Goal: Information Seeking & Learning: Check status

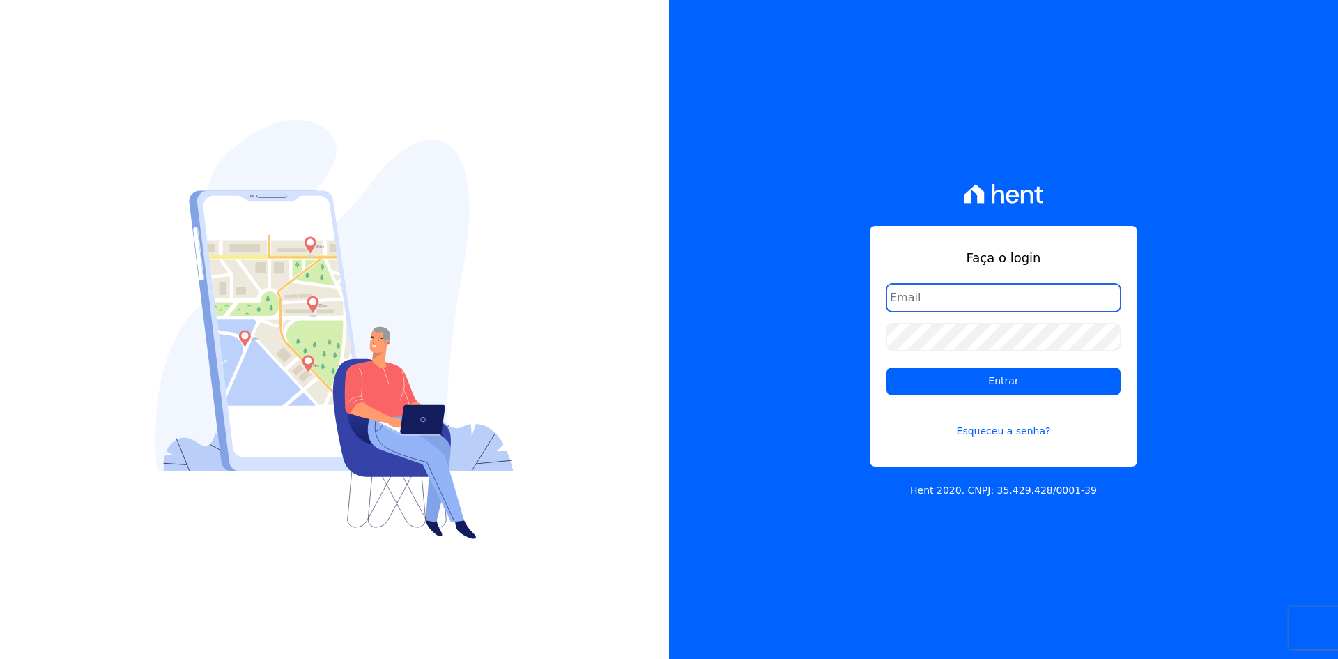
type input "[EMAIL_ADDRESS][DOMAIN_NAME]"
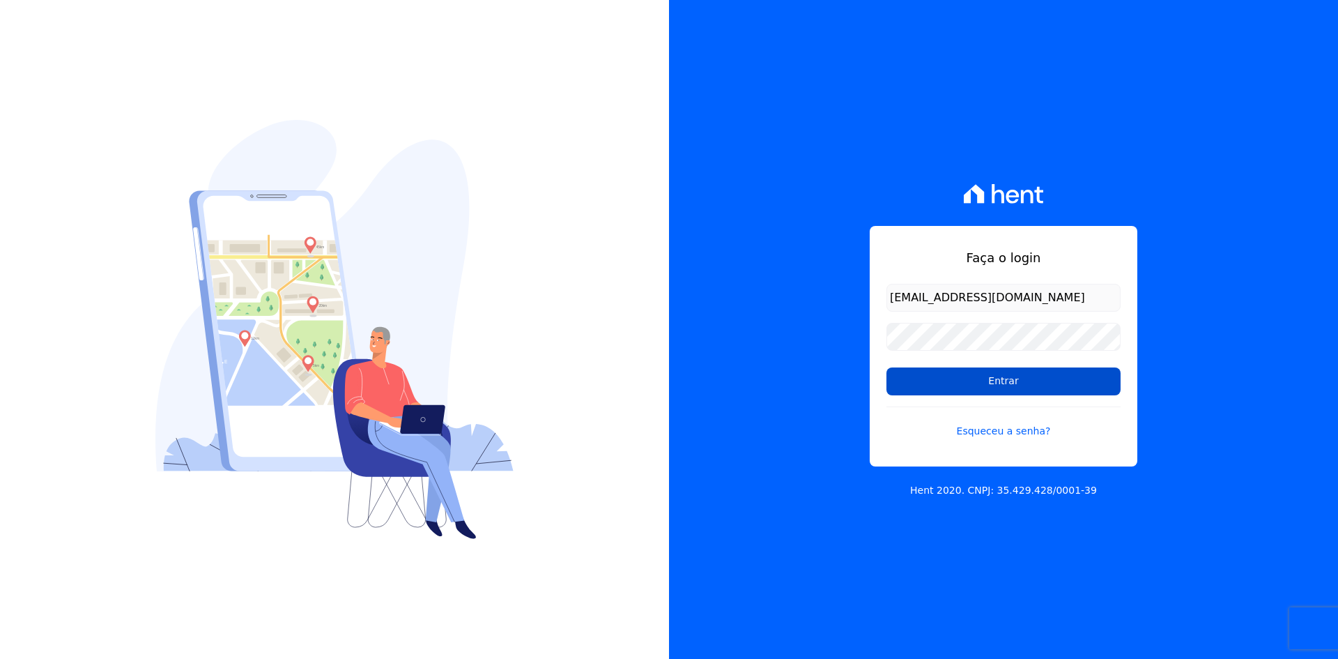
click at [1016, 385] on input "Entrar" at bounding box center [1004, 381] width 234 height 28
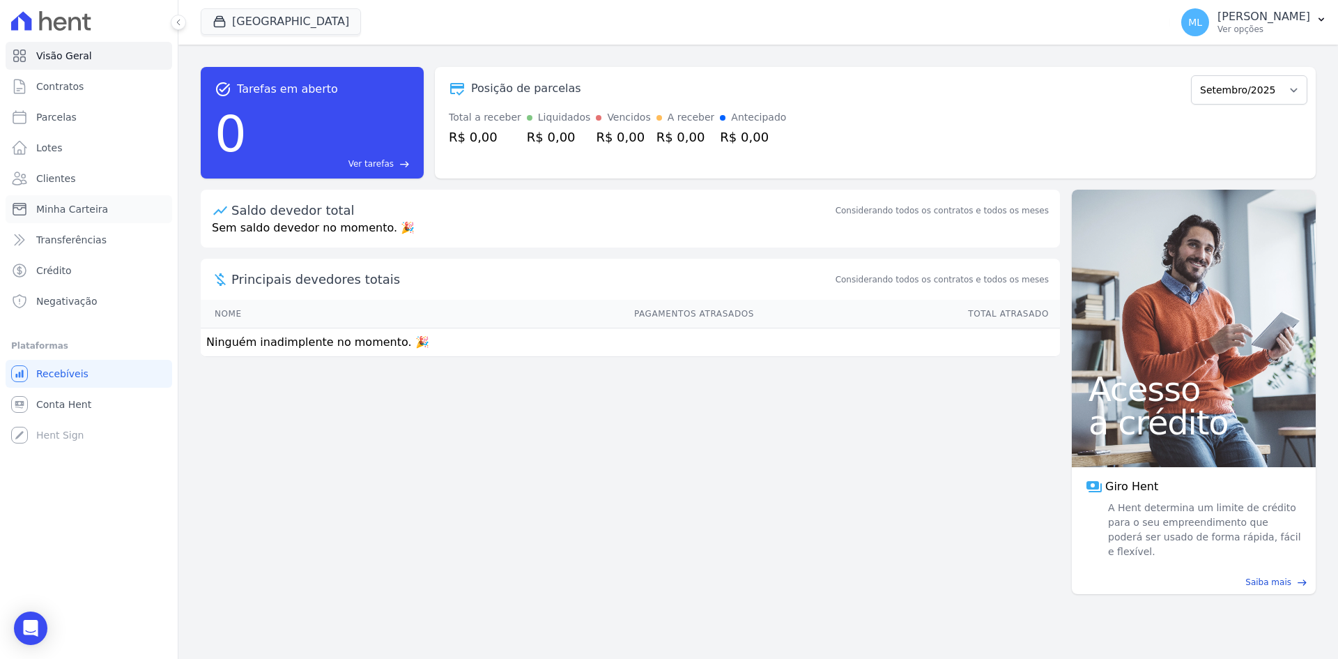
drag, startPoint x: 100, startPoint y: 209, endPoint x: 164, endPoint y: 192, distance: 65.6
click at [100, 209] on span "Minha Carteira" at bounding box center [72, 209] width 72 height 14
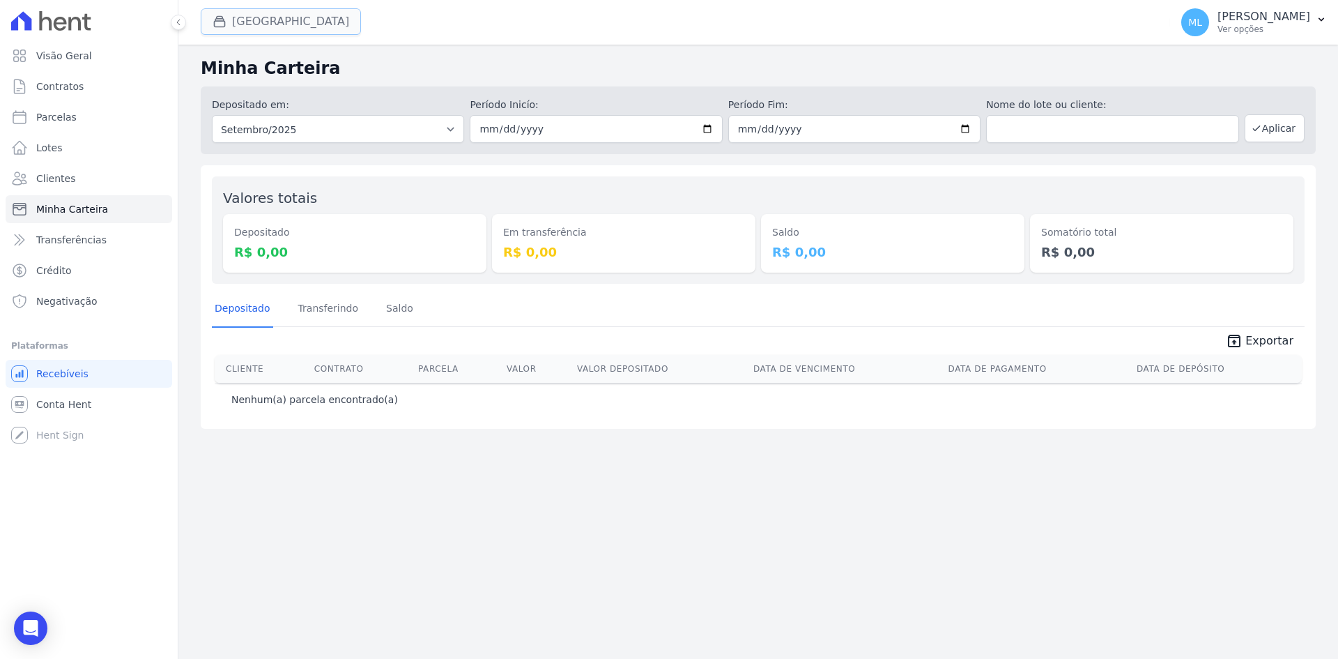
click at [277, 28] on button "[GEOGRAPHIC_DATA]" at bounding box center [281, 21] width 160 height 26
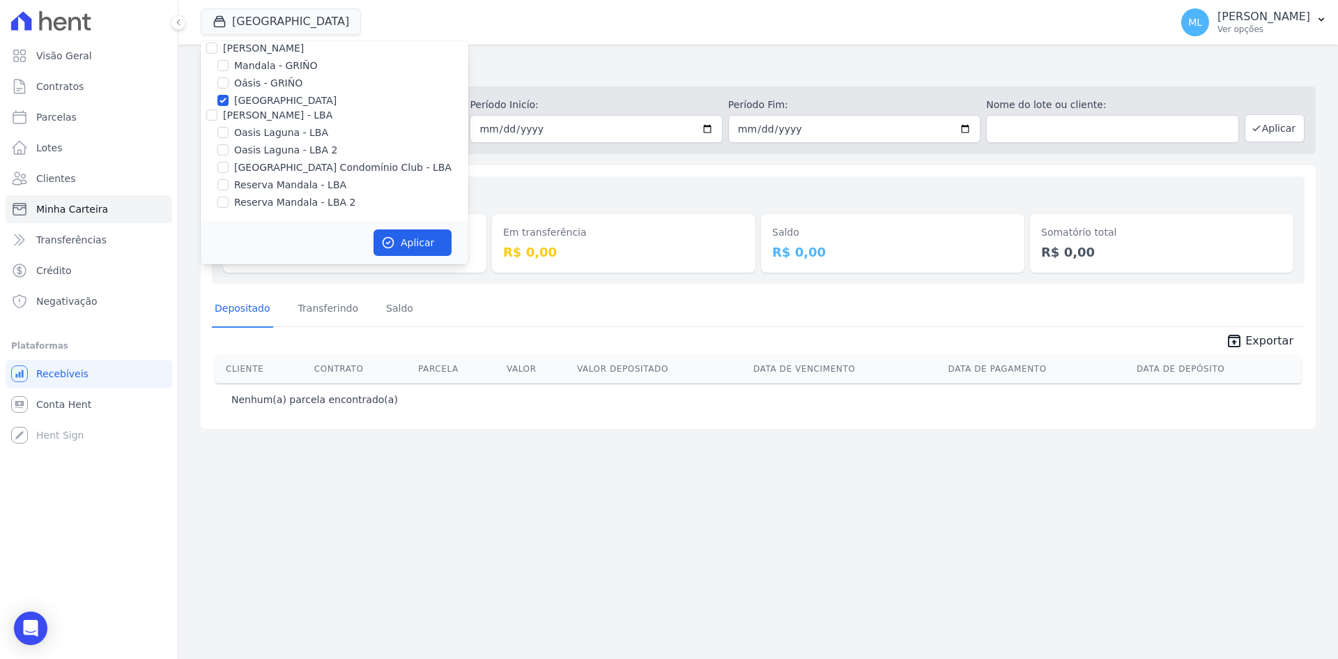
click at [257, 102] on label "[GEOGRAPHIC_DATA]" at bounding box center [285, 100] width 102 height 15
click at [229, 102] on input "[GEOGRAPHIC_DATA]" at bounding box center [223, 100] width 11 height 11
checkbox input "false"
click at [261, 75] on label "Areias do Planalto" at bounding box center [278, 77] width 88 height 15
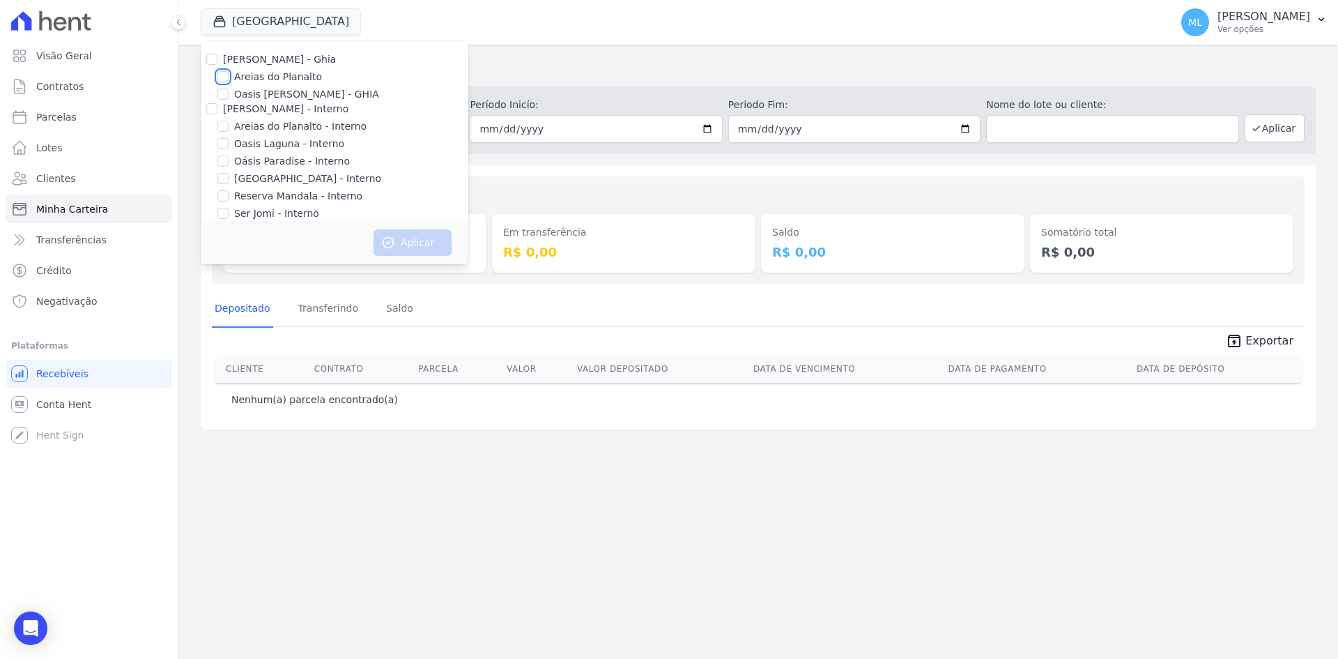
click at [229, 75] on input "Areias do Planalto" at bounding box center [223, 76] width 11 height 11
checkbox input "true"
click at [408, 242] on button "Aplicar" at bounding box center [413, 242] width 78 height 26
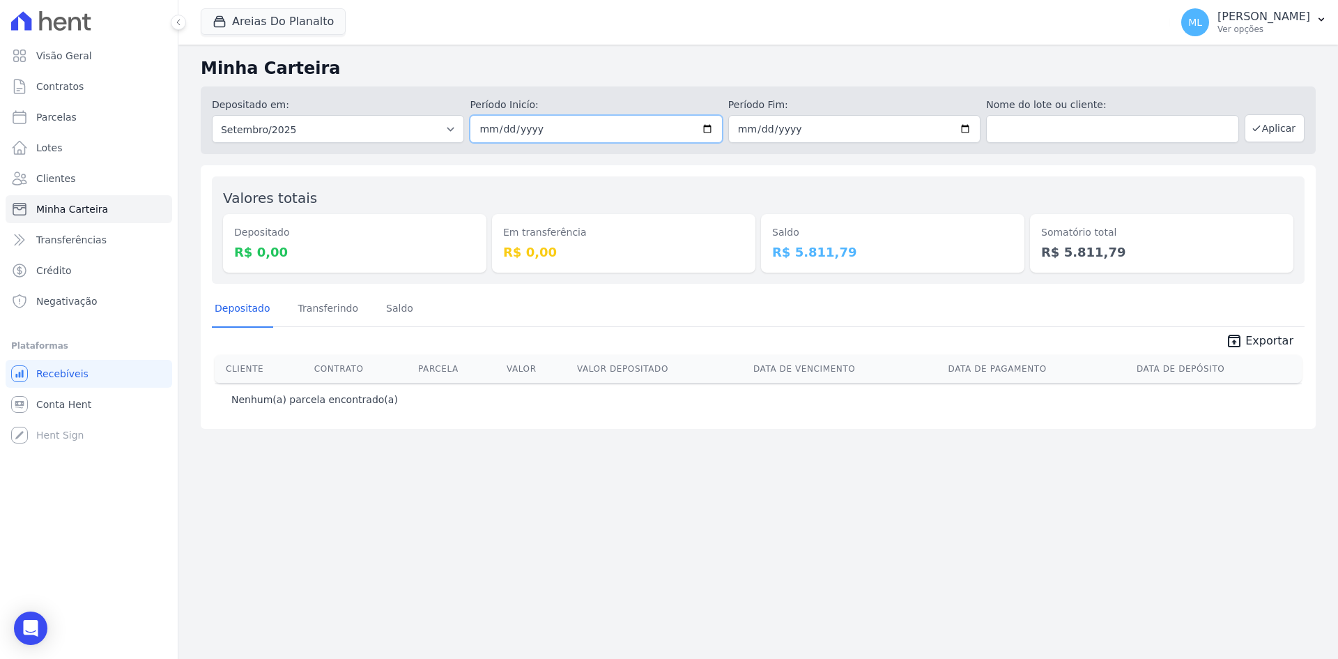
click at [700, 128] on input "[DATE]" at bounding box center [596, 129] width 252 height 28
click at [711, 123] on input "[DATE]" at bounding box center [596, 129] width 252 height 28
click at [709, 132] on input "[DATE]" at bounding box center [596, 129] width 252 height 28
type input "[DATE]"
click at [968, 125] on input "[DATE]" at bounding box center [854, 129] width 252 height 28
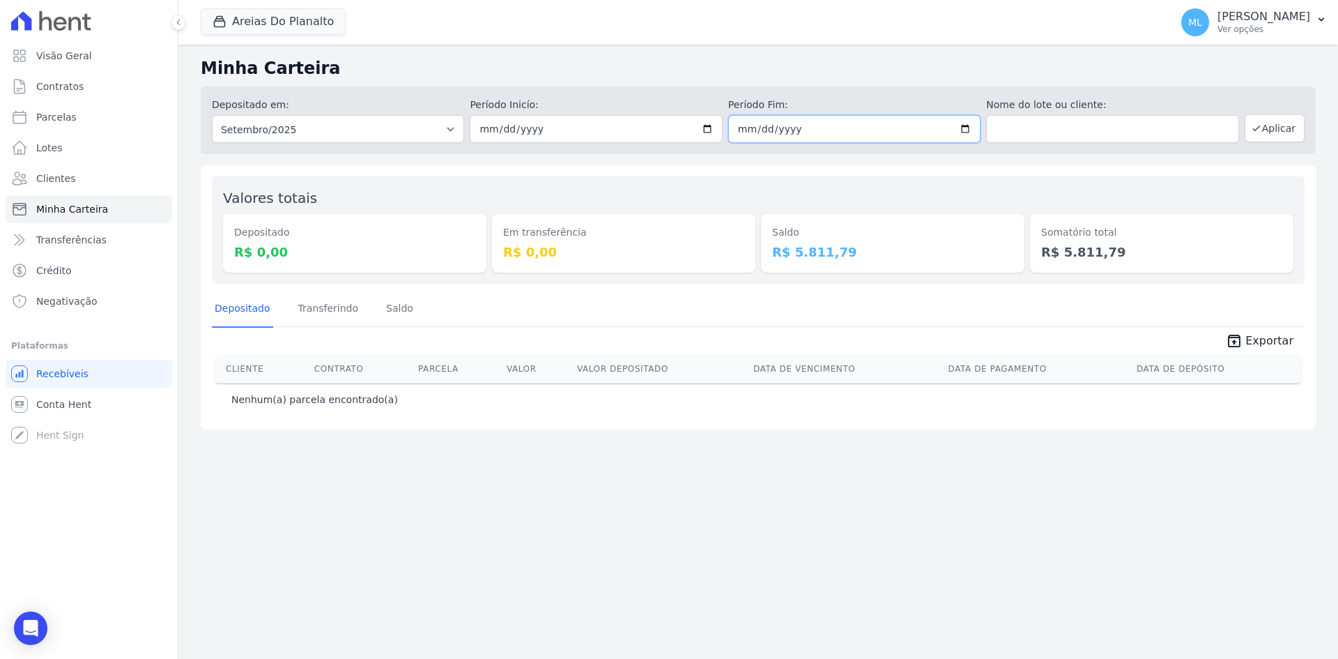
type input "[DATE]"
click at [1269, 134] on button "Aplicar" at bounding box center [1275, 128] width 60 height 28
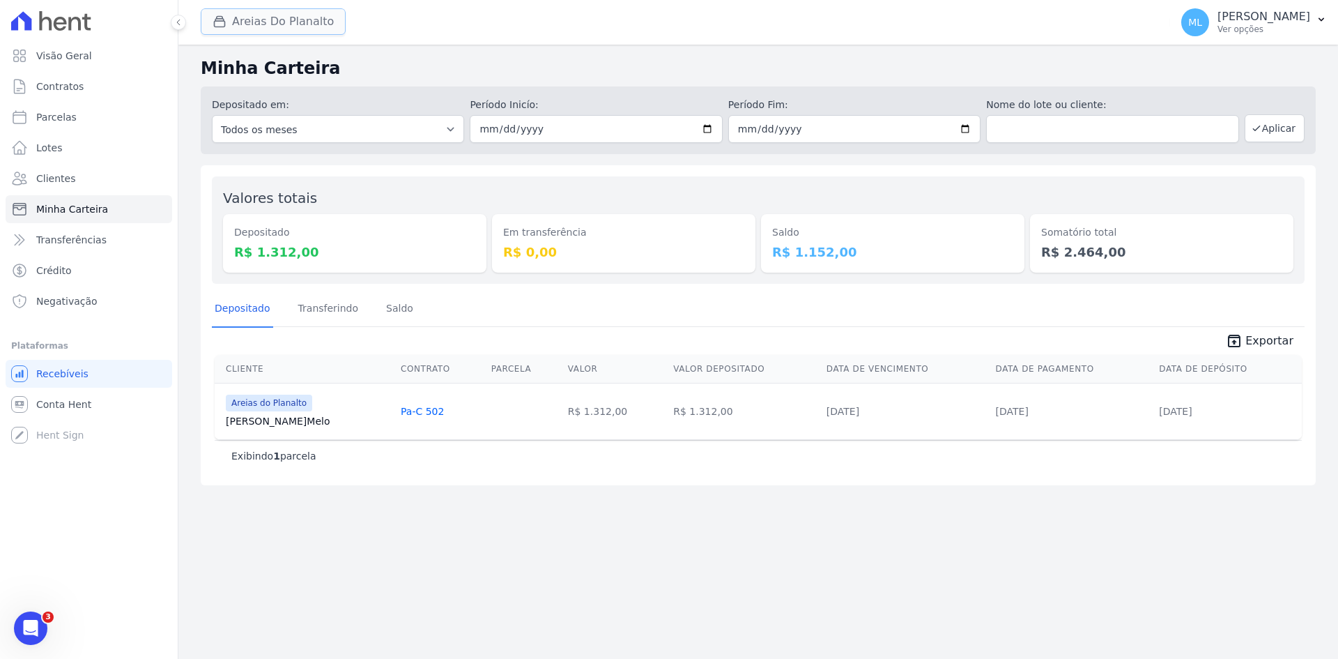
click at [295, 26] on button "Areias Do Planalto" at bounding box center [273, 21] width 145 height 26
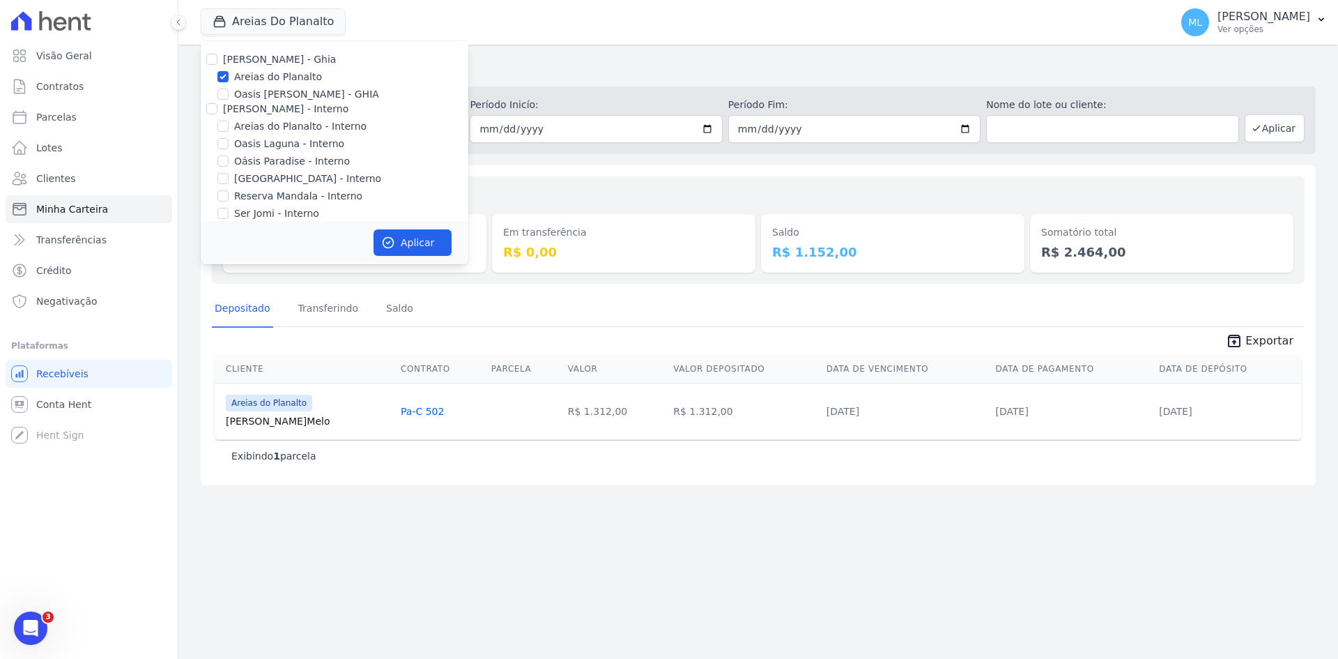
click at [625, 178] on div "Valores totais Depositado R$ 1.312,00 Em transferência R$ 0,00 Saldo R$ 1.152,0…" at bounding box center [758, 229] width 1093 height 107
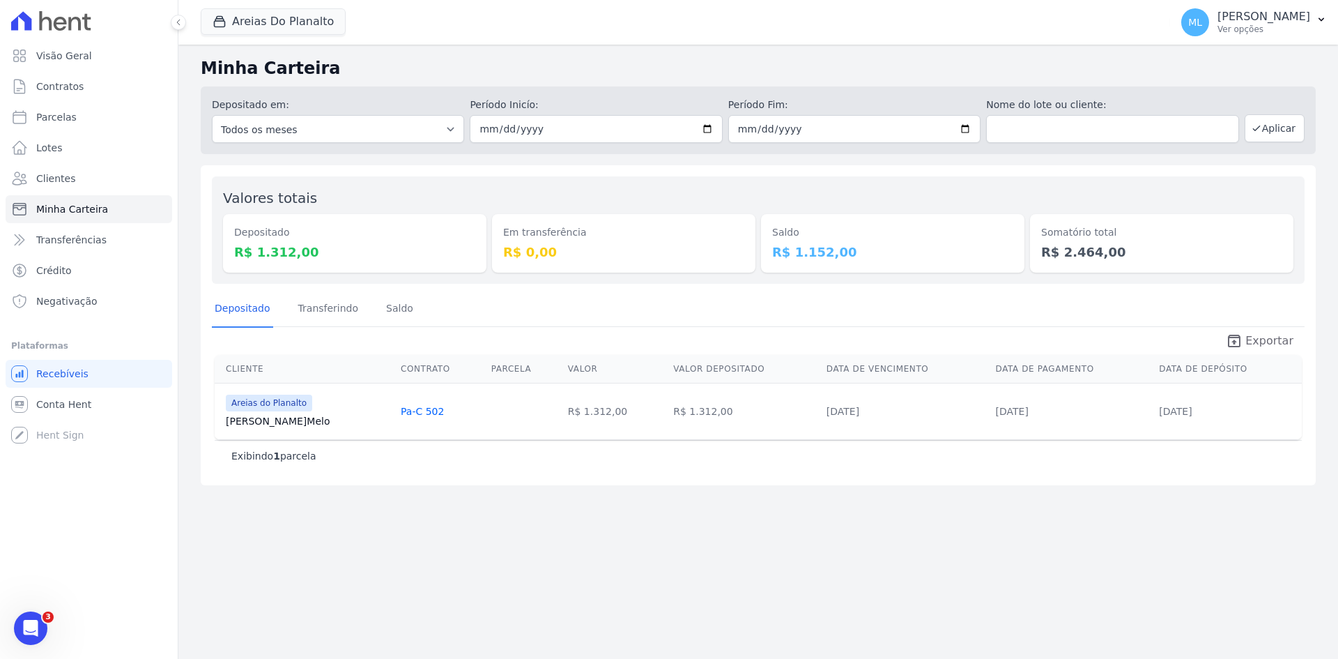
click at [1258, 337] on span "Exportar" at bounding box center [1270, 341] width 48 height 17
click at [300, 24] on button "Areias Do Planalto" at bounding box center [273, 21] width 145 height 26
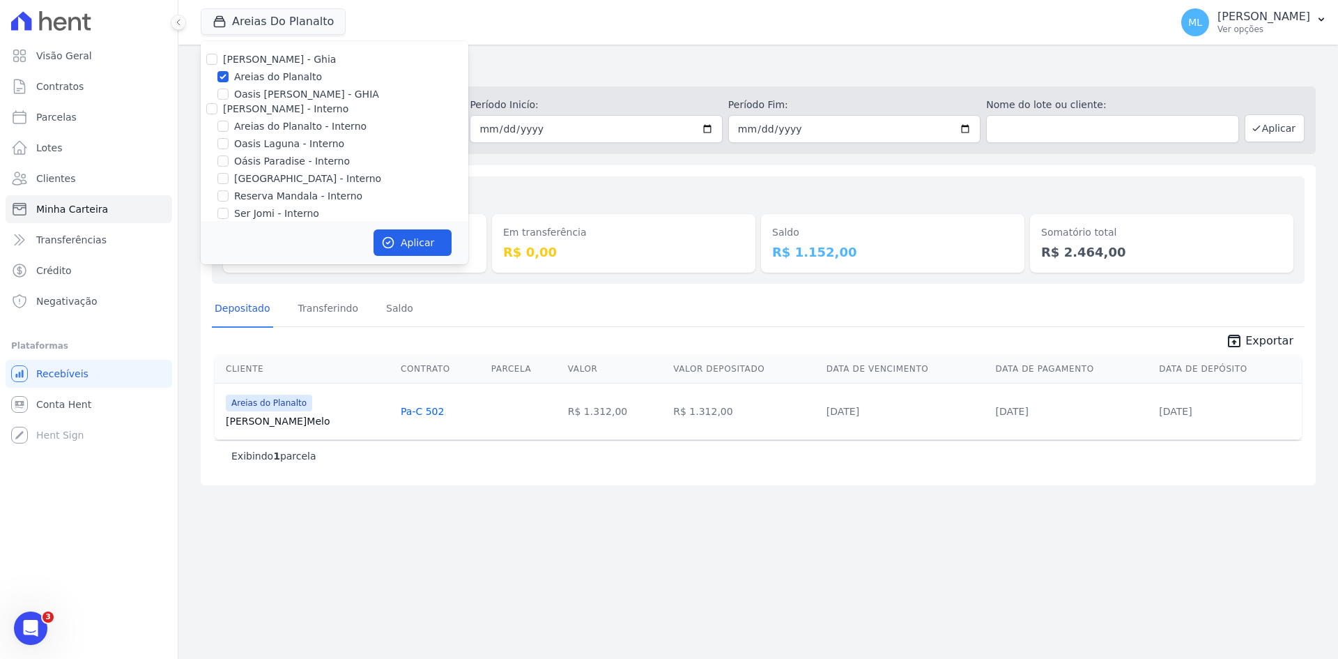
click at [251, 73] on label "Areias do Planalto" at bounding box center [278, 77] width 88 height 15
click at [229, 73] on input "Areias do Planalto" at bounding box center [223, 76] width 11 height 11
checkbox input "false"
click at [266, 129] on label "Areias do Planalto - Interno" at bounding box center [300, 126] width 132 height 15
click at [229, 129] on input "Areias do Planalto - Interno" at bounding box center [223, 126] width 11 height 11
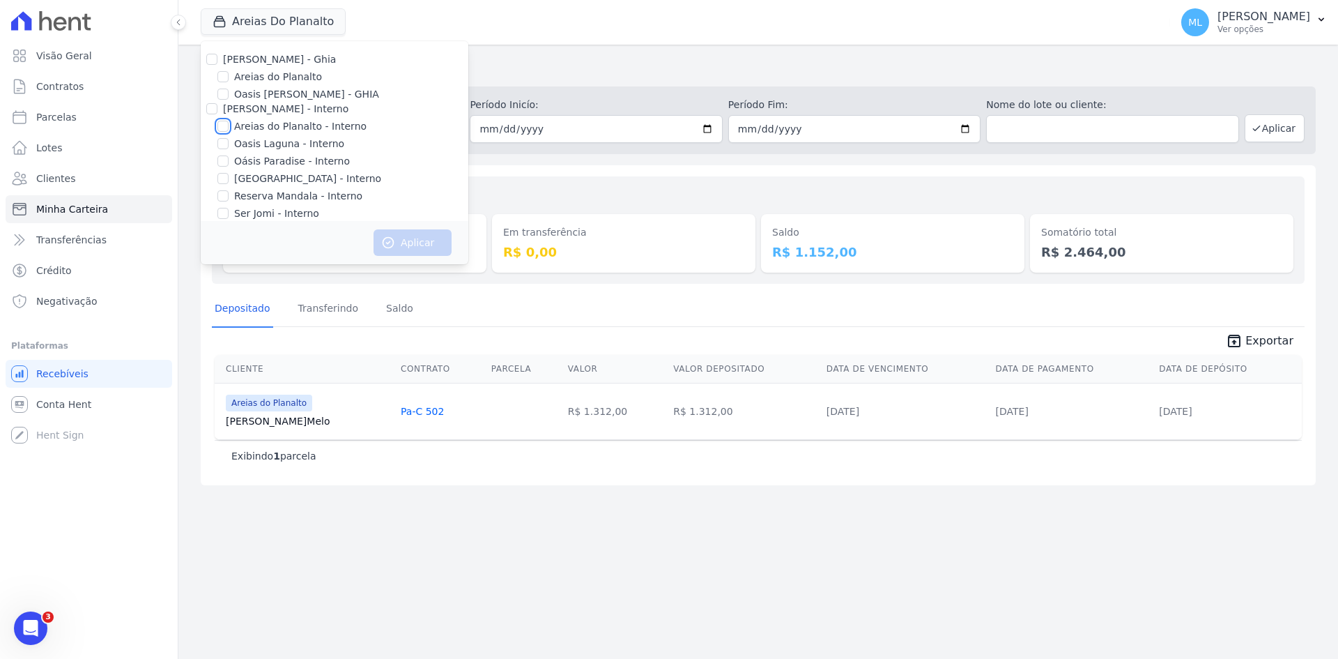
checkbox input "true"
click at [268, 178] on label "[GEOGRAPHIC_DATA] - Interno" at bounding box center [307, 178] width 147 height 15
click at [229, 178] on input "[GEOGRAPHIC_DATA] - Interno" at bounding box center [223, 178] width 11 height 11
checkbox input "true"
click at [412, 240] on button "Aplicar" at bounding box center [413, 242] width 78 height 26
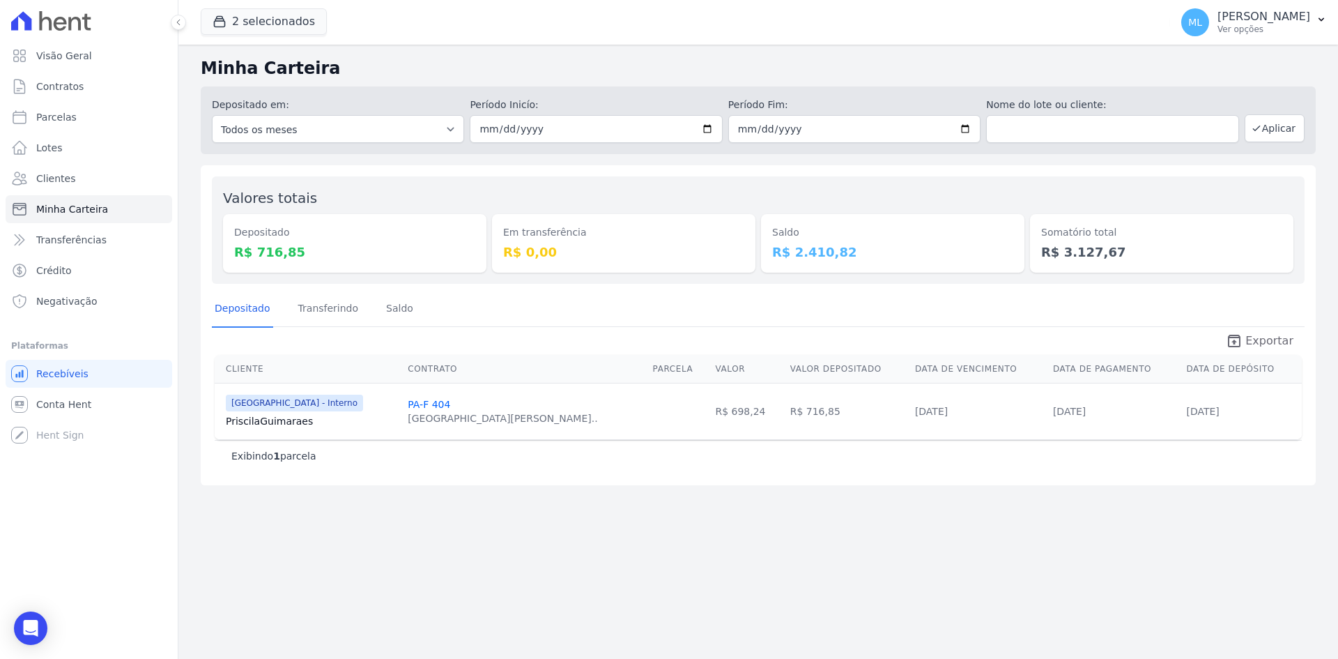
click at [1275, 342] on span "Exportar" at bounding box center [1270, 341] width 48 height 17
click at [275, 21] on button "2 selecionados" at bounding box center [264, 21] width 126 height 26
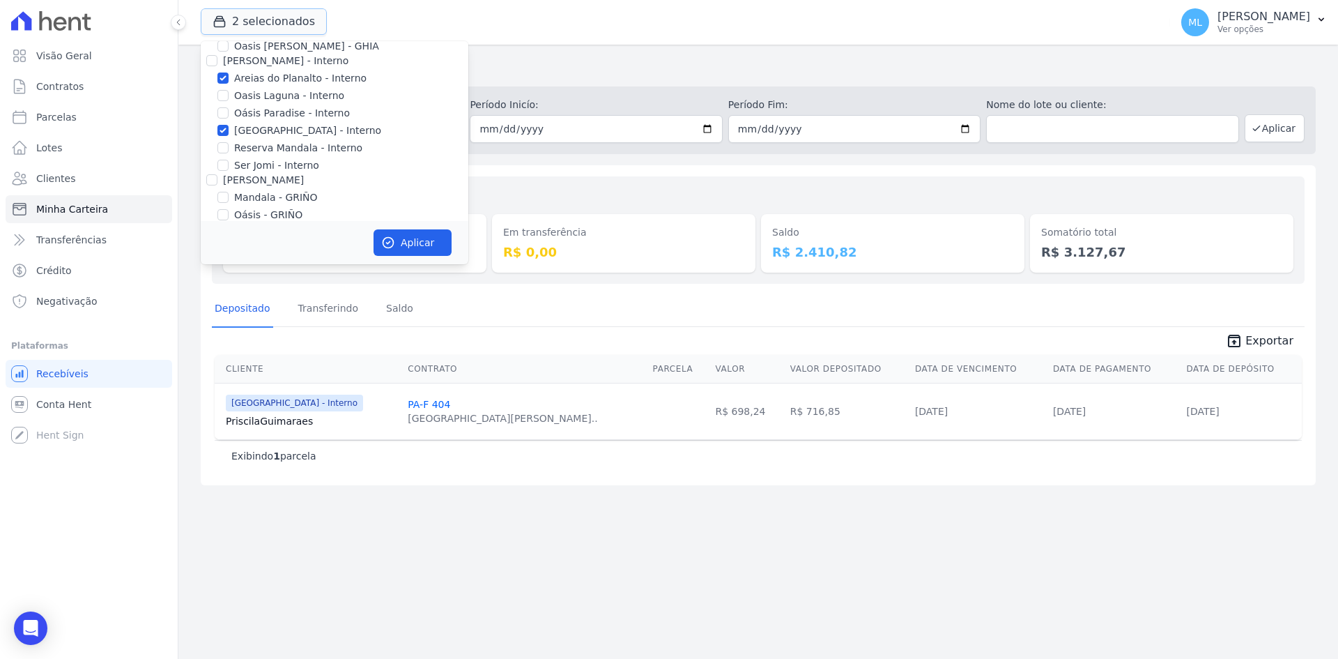
scroll to position [70, 0]
click at [280, 61] on label "Areias do Planalto - Interno" at bounding box center [300, 56] width 132 height 15
click at [229, 61] on input "Areias do Planalto - Interno" at bounding box center [223, 56] width 11 height 11
checkbox input "false"
click at [266, 103] on label "[GEOGRAPHIC_DATA] - Interno" at bounding box center [307, 109] width 147 height 15
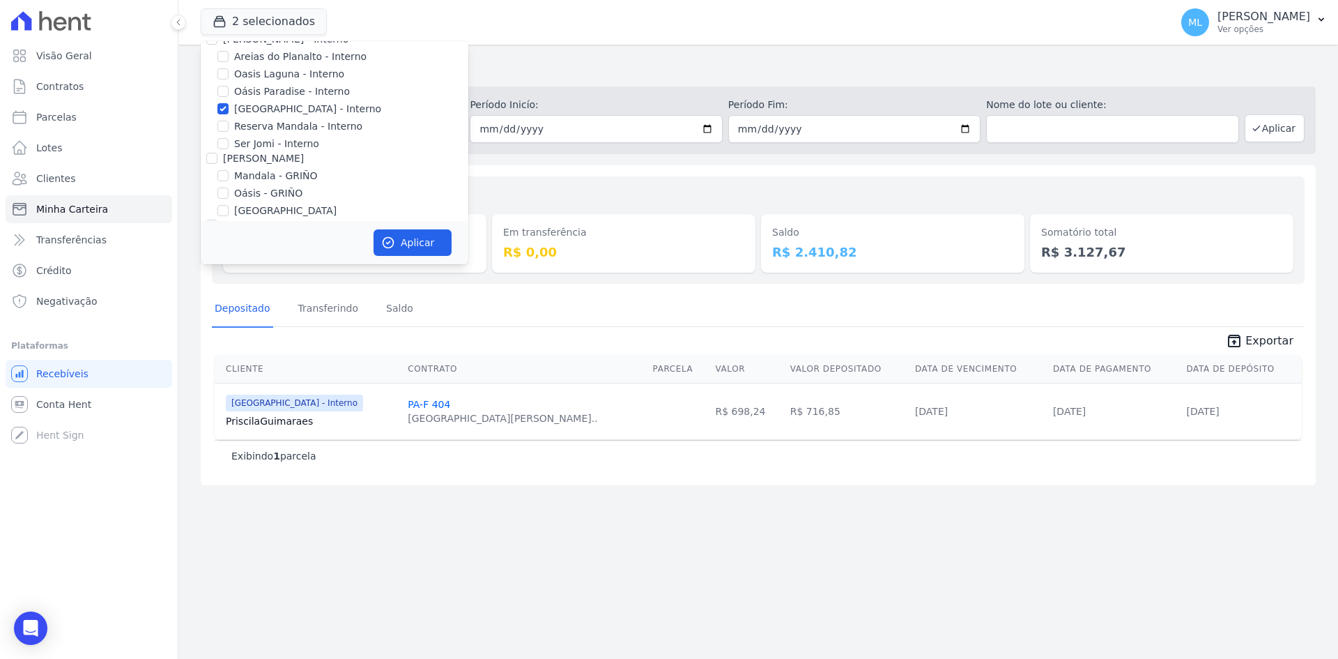
click at [270, 112] on label "[GEOGRAPHIC_DATA] - Interno" at bounding box center [307, 109] width 147 height 15
click at [229, 112] on input "[GEOGRAPHIC_DATA] - Interno" at bounding box center [223, 108] width 11 height 11
checkbox input "false"
click at [263, 144] on label "[GEOGRAPHIC_DATA]" at bounding box center [285, 141] width 102 height 15
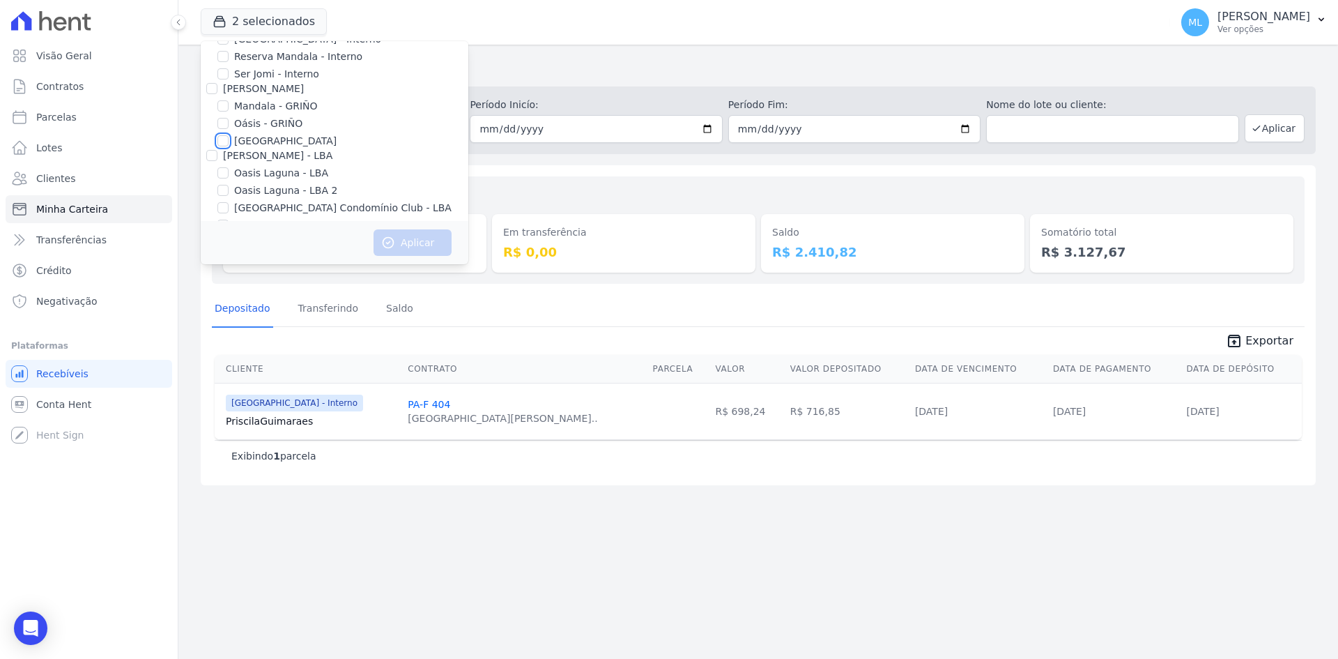
click at [229, 144] on input "[GEOGRAPHIC_DATA]" at bounding box center [223, 140] width 11 height 11
checkbox input "true"
click at [408, 247] on button "Aplicar" at bounding box center [413, 242] width 78 height 26
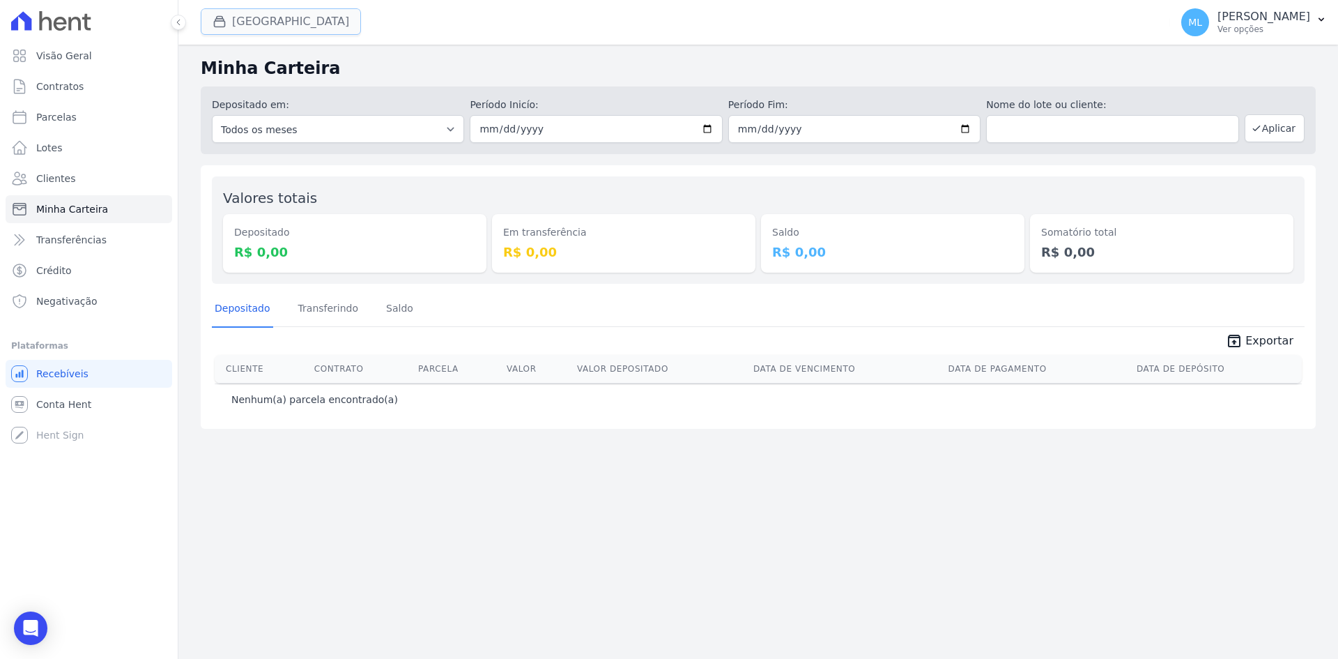
click at [262, 16] on button "[GEOGRAPHIC_DATA]" at bounding box center [281, 21] width 160 height 26
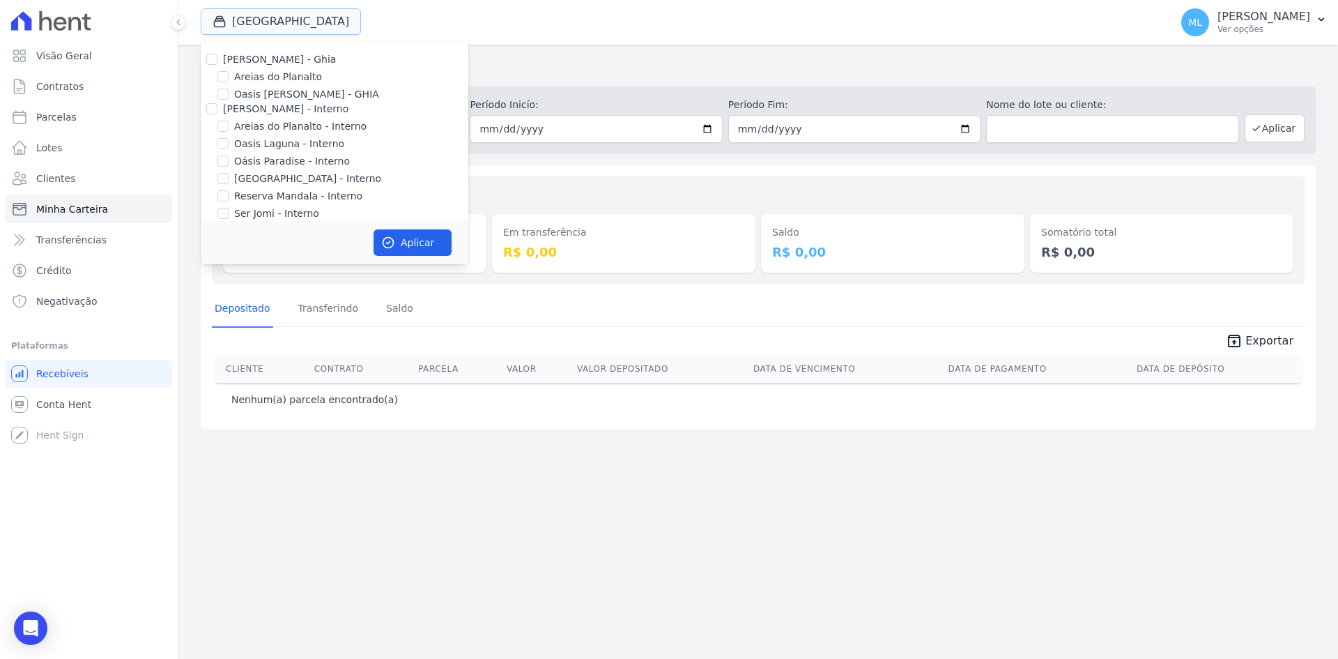
scroll to position [180, 0]
click at [269, 103] on label "[GEOGRAPHIC_DATA]" at bounding box center [285, 100] width 102 height 15
click at [229, 103] on input "[GEOGRAPHIC_DATA]" at bounding box center [223, 100] width 11 height 11
checkbox input "false"
click at [265, 166] on label "[GEOGRAPHIC_DATA] Condomínio Club - LBA" at bounding box center [343, 167] width 218 height 15
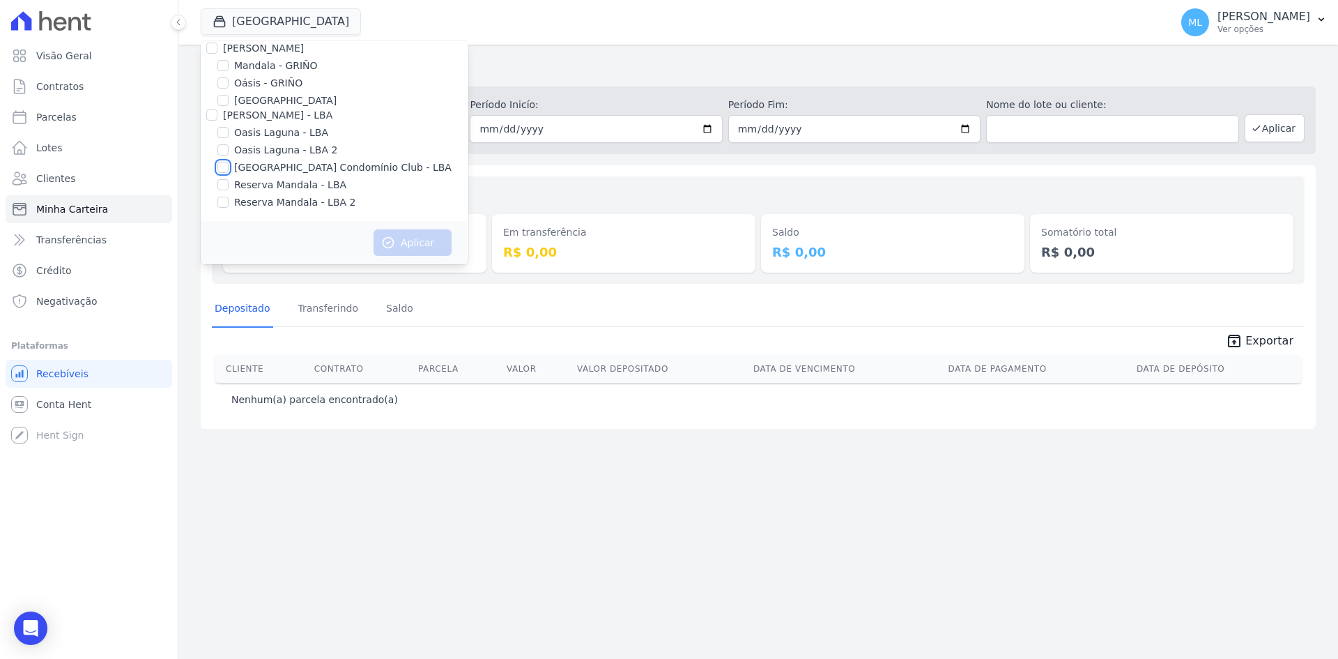
click at [229, 166] on input "[GEOGRAPHIC_DATA] Condomínio Club - LBA" at bounding box center [223, 167] width 11 height 11
checkbox input "true"
click at [399, 222] on div "Aplicar" at bounding box center [335, 242] width 268 height 43
click at [414, 237] on button "Aplicar" at bounding box center [413, 242] width 78 height 26
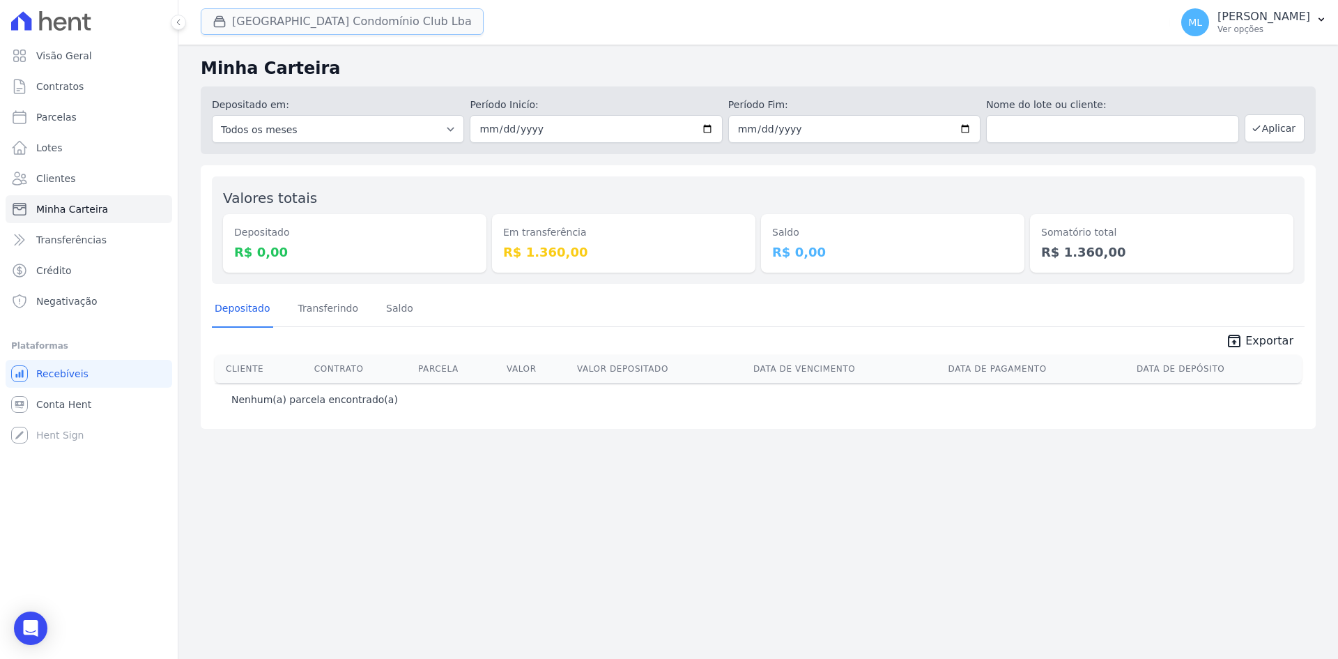
click at [363, 20] on button "Parque Do Planalto Condomínio Club Lba" at bounding box center [342, 21] width 283 height 26
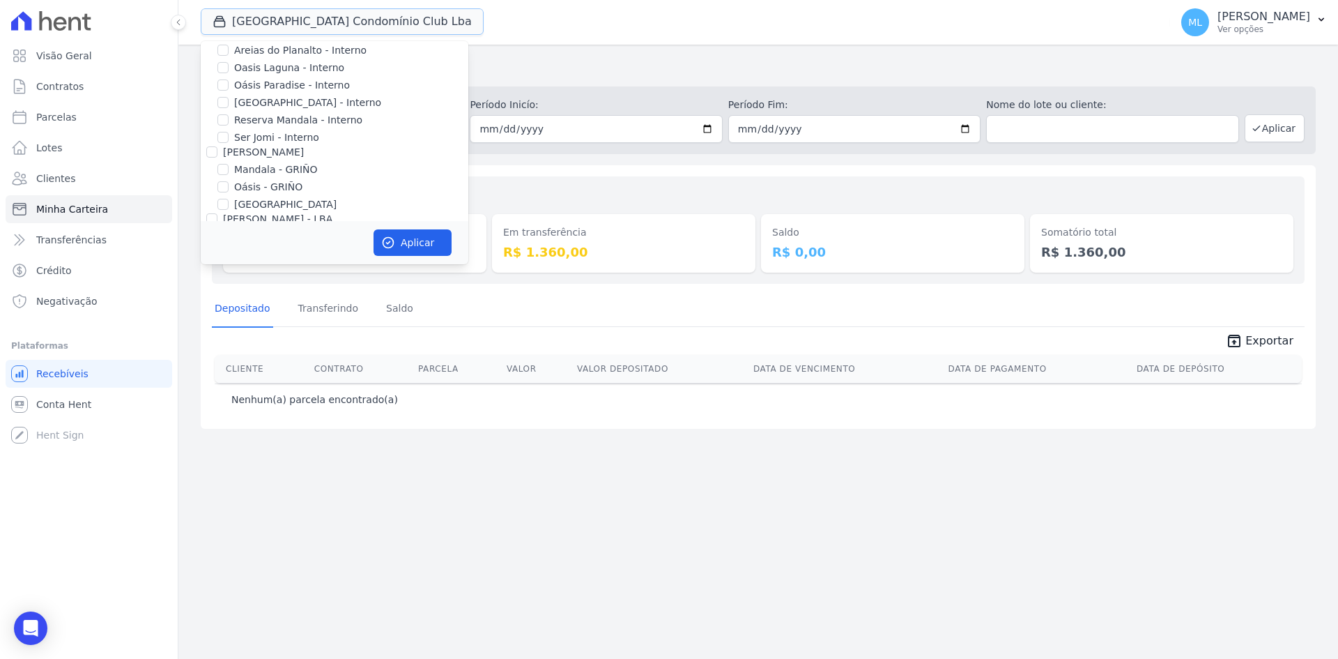
scroll to position [180, 0]
click at [533, 165] on div "Minha Carteira Depositado em: Todos os meses Março/2024 Abril/2024 Maio/2024 Ju…" at bounding box center [758, 352] width 1160 height 614
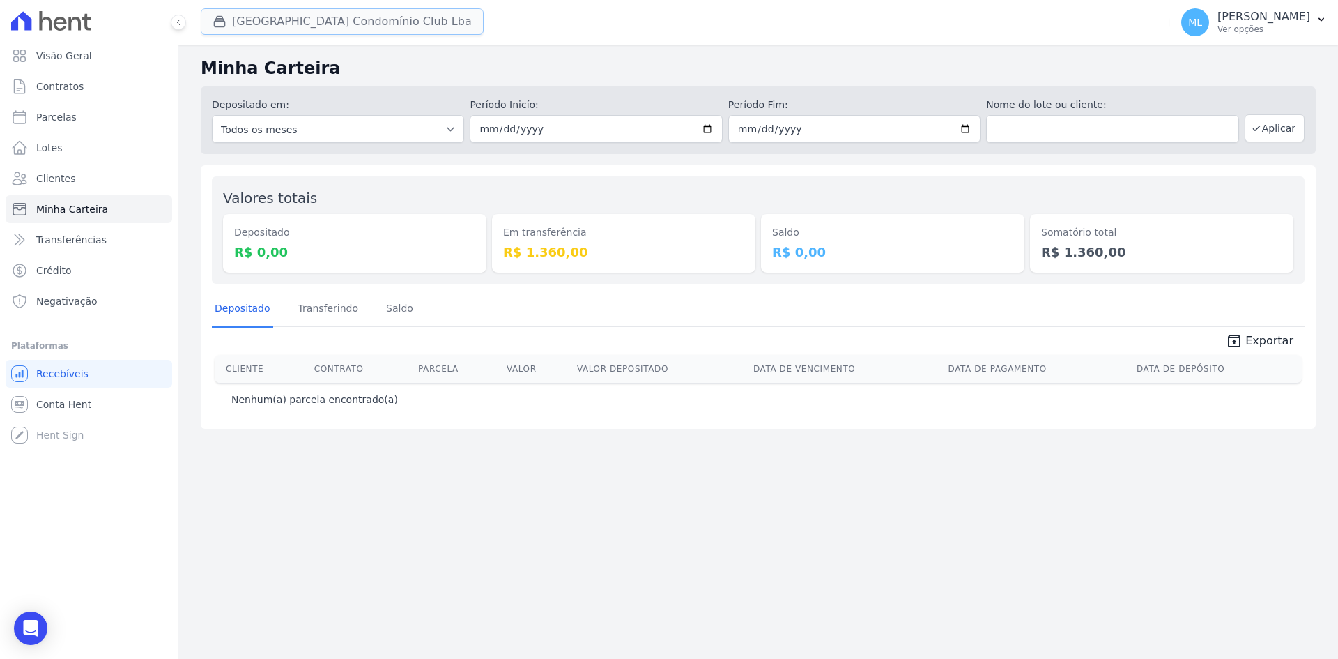
click at [363, 28] on button "Parque Do Planalto Condomínio Club Lba" at bounding box center [342, 21] width 283 height 26
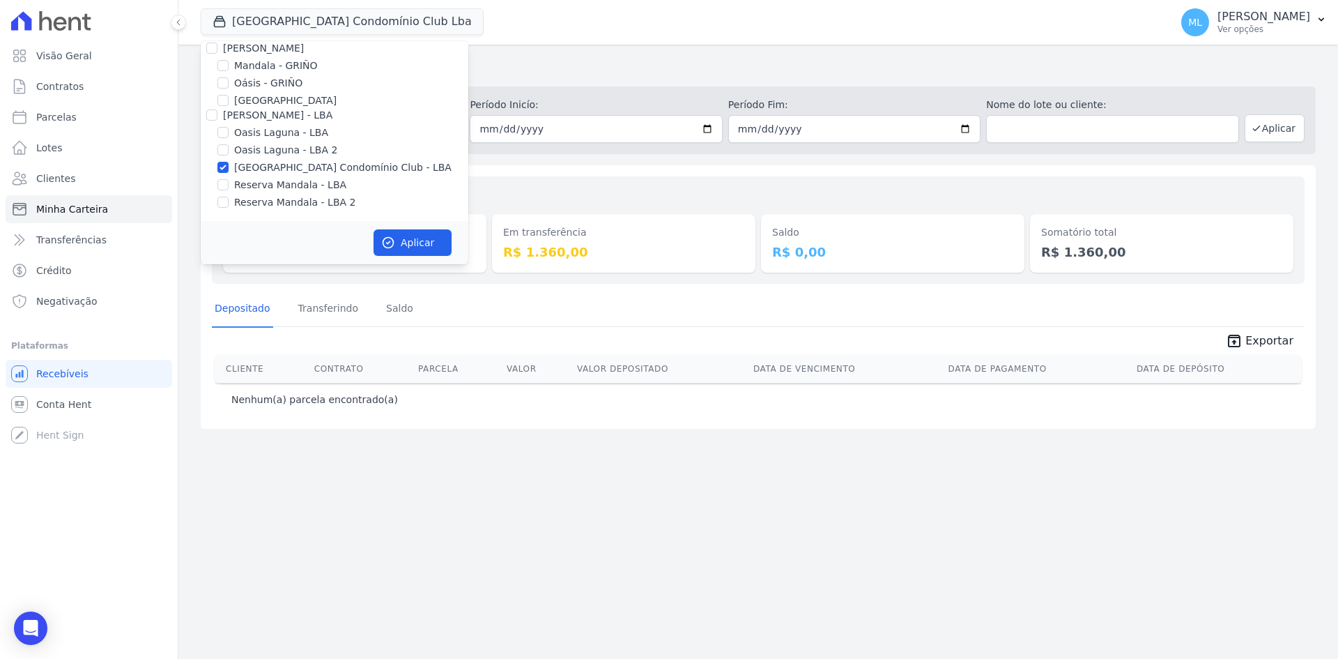
click at [261, 159] on div "Celina Guimaraes - Ghia Areias do Planalto Oasis Celina Guimaraes - GHIA Celina…" at bounding box center [335, 41] width 268 height 360
click at [274, 167] on label "[GEOGRAPHIC_DATA] Condomínio Club - LBA" at bounding box center [343, 167] width 218 height 15
click at [229, 167] on input "[GEOGRAPHIC_DATA] Condomínio Club - LBA" at bounding box center [223, 167] width 11 height 11
checkbox input "false"
click at [574, 191] on div "Em transferência R$ 1.360,00" at bounding box center [624, 230] width 264 height 85
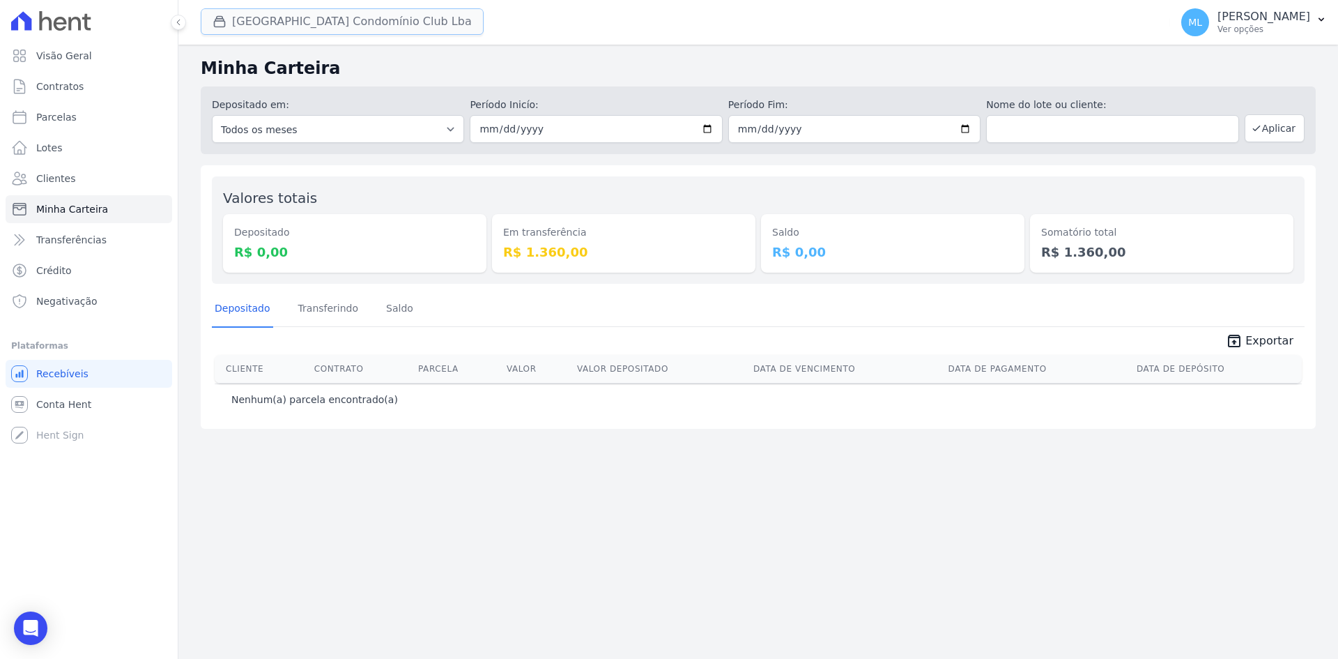
click at [298, 23] on button "Parque Do Planalto Condomínio Club Lba" at bounding box center [342, 21] width 283 height 26
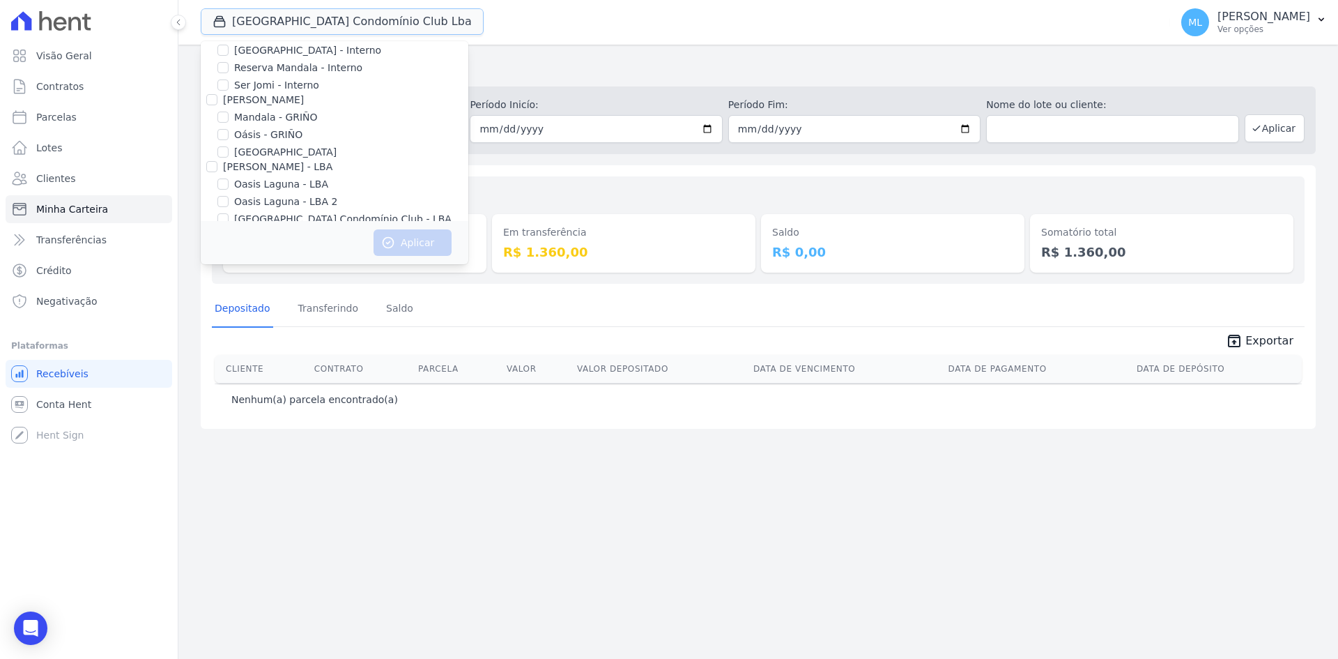
scroll to position [0, 0]
click at [279, 80] on label "Areias do Planalto" at bounding box center [278, 77] width 88 height 15
click at [229, 80] on input "Areias do Planalto" at bounding box center [223, 76] width 11 height 11
checkbox input "true"
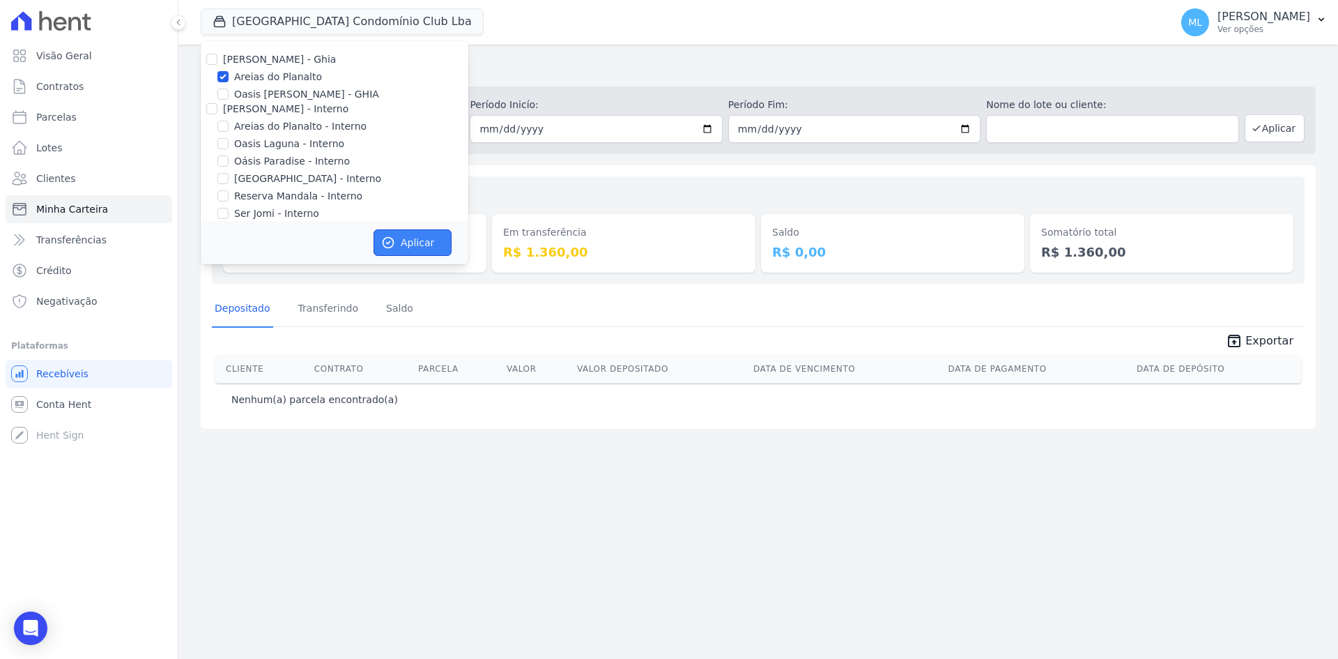
click at [406, 241] on button "Aplicar" at bounding box center [413, 242] width 78 height 26
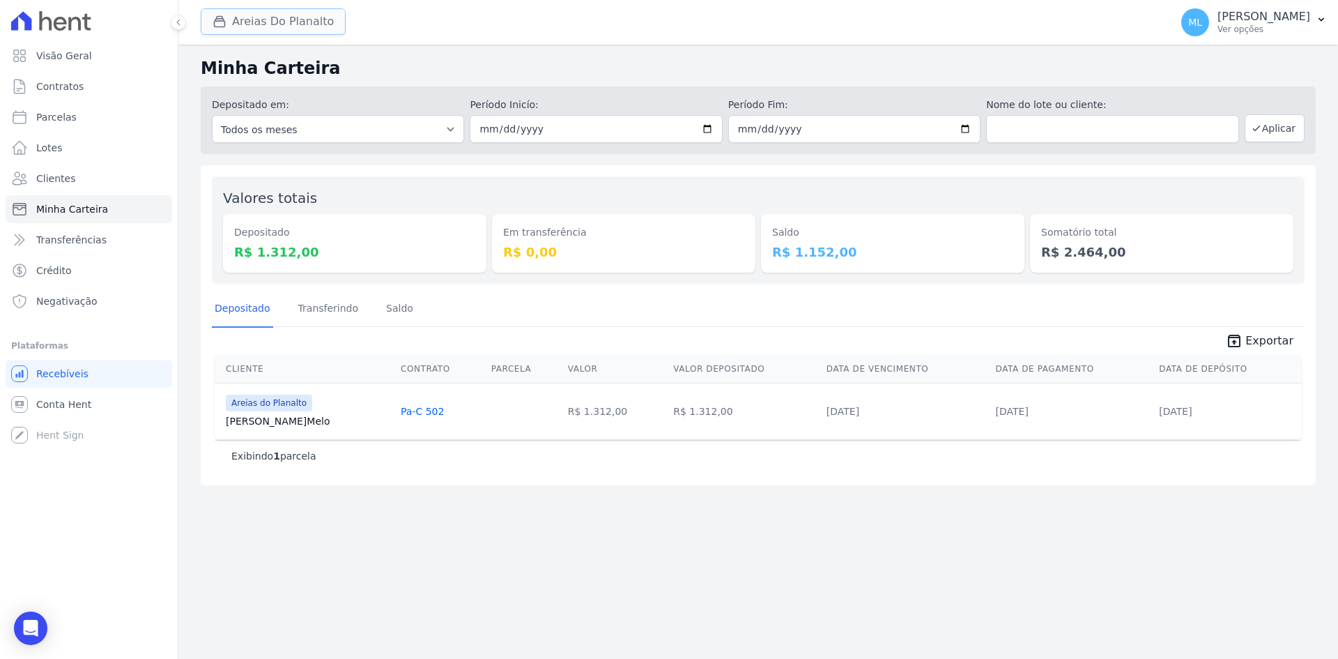
click at [274, 17] on button "Areias Do Planalto" at bounding box center [273, 21] width 145 height 26
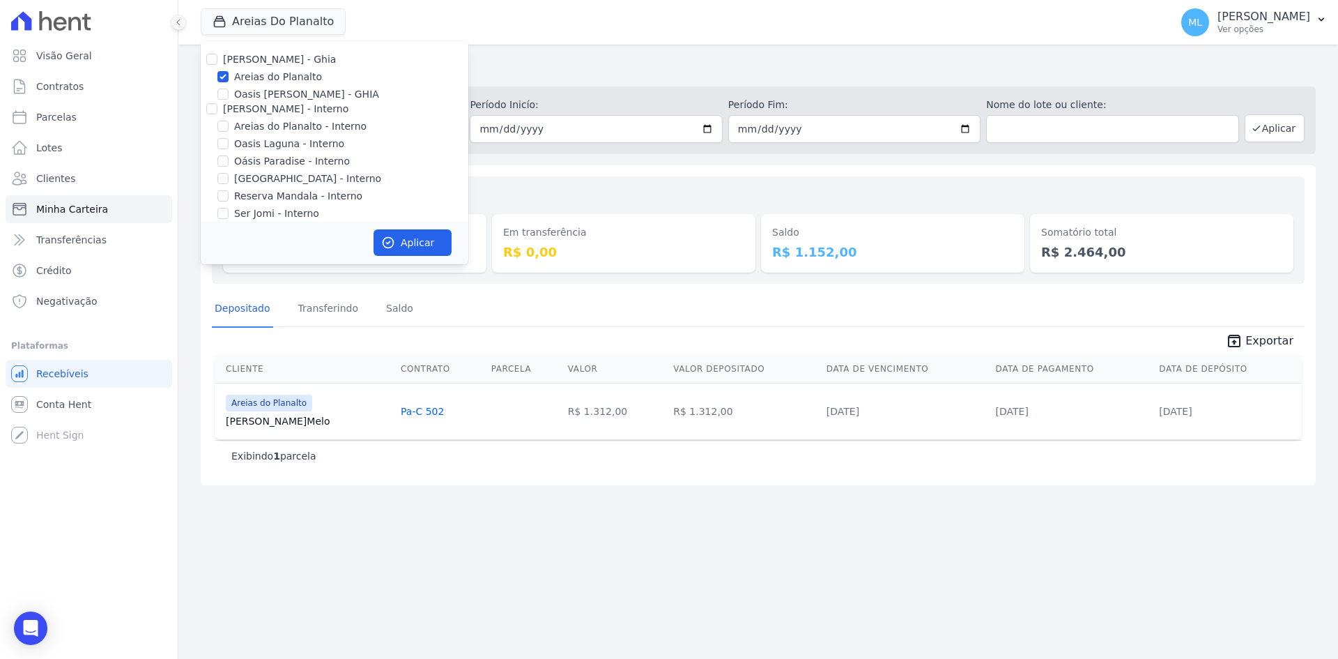
click at [272, 77] on label "Areias do Planalto" at bounding box center [278, 77] width 88 height 15
click at [229, 77] on input "Areias do Planalto" at bounding box center [223, 76] width 11 height 11
checkbox input "false"
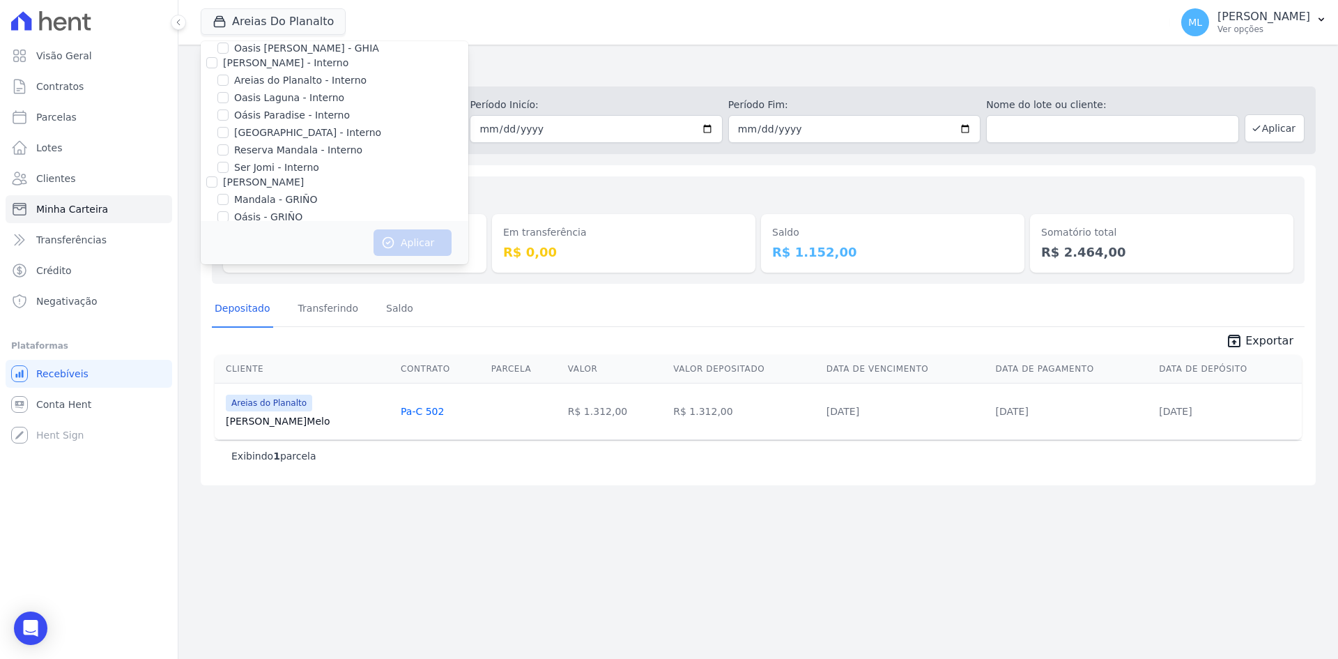
scroll to position [40, 0]
click at [275, 87] on label "Areias do Planalto - Interno" at bounding box center [300, 86] width 132 height 15
click at [229, 87] on input "Areias do Planalto - Interno" at bounding box center [223, 85] width 11 height 11
checkbox input "true"
click at [266, 137] on label "[GEOGRAPHIC_DATA] - Interno" at bounding box center [307, 138] width 147 height 15
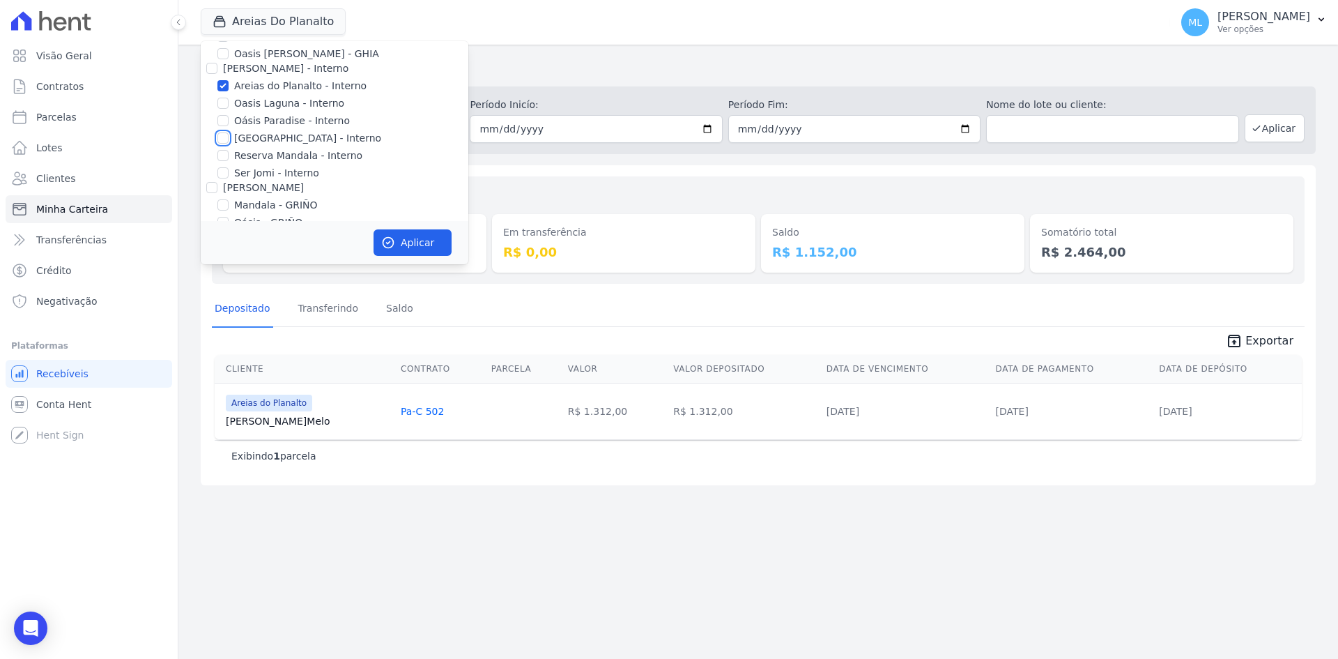
click at [229, 137] on input "[GEOGRAPHIC_DATA] - Interno" at bounding box center [223, 137] width 11 height 11
checkbox input "true"
click at [422, 248] on button "Aplicar" at bounding box center [413, 242] width 78 height 26
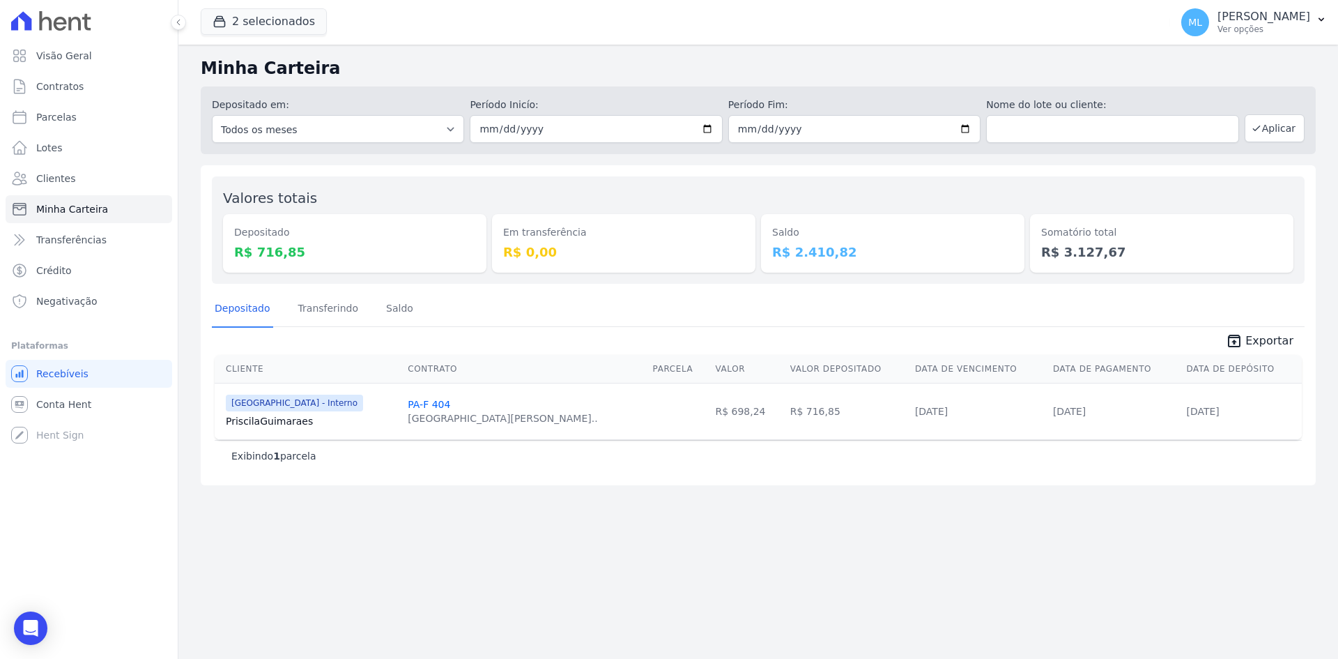
click at [470, 293] on div "Depositado Transferindo Saldo" at bounding box center [758, 309] width 1093 height 34
click at [273, 28] on button "2 selecionados" at bounding box center [264, 21] width 126 height 26
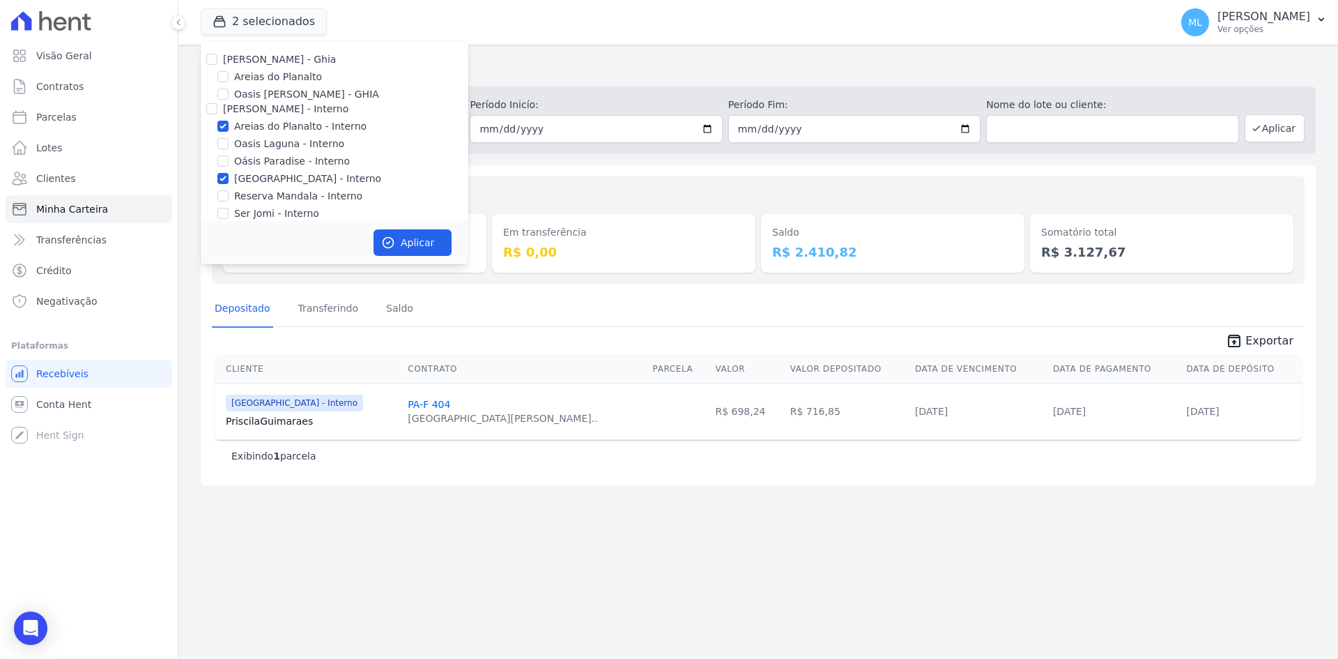
click at [286, 125] on label "Areias do Planalto - Interno" at bounding box center [300, 126] width 132 height 15
click at [229, 125] on input "Areias do Planalto - Interno" at bounding box center [223, 126] width 11 height 11
checkbox input "false"
click at [274, 174] on label "[GEOGRAPHIC_DATA] - Interno" at bounding box center [307, 178] width 147 height 15
click at [229, 174] on input "[GEOGRAPHIC_DATA] - Interno" at bounding box center [223, 178] width 11 height 11
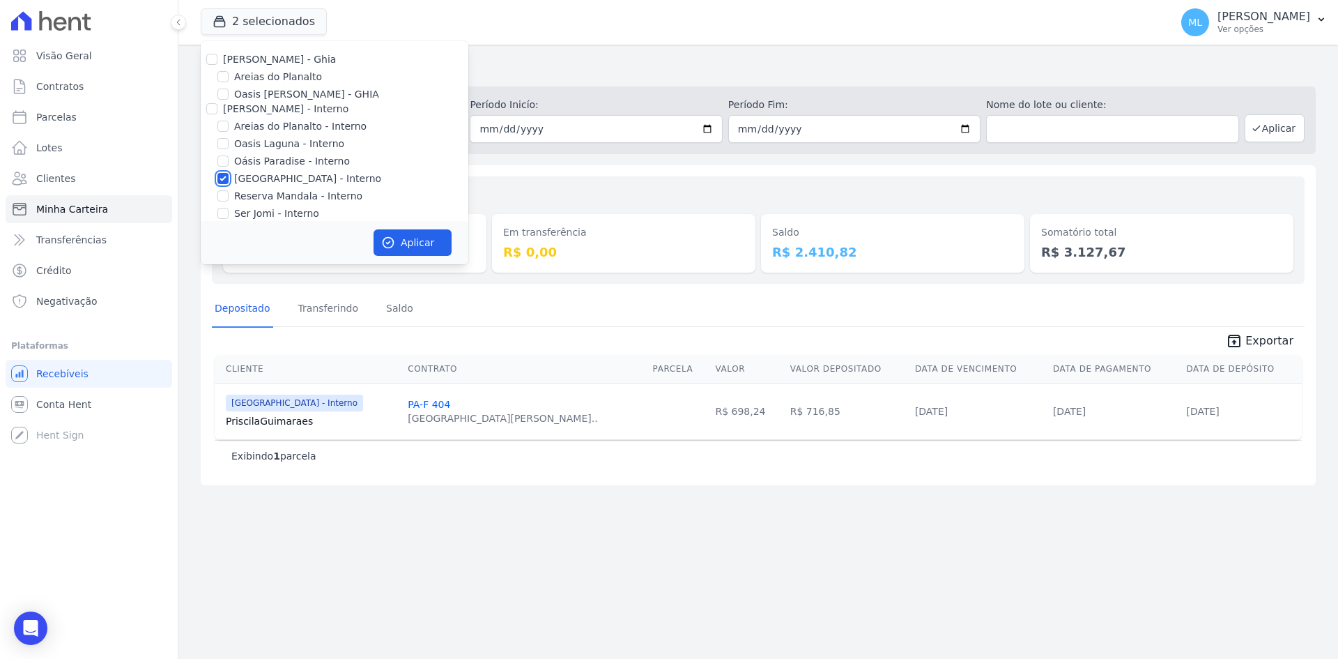
checkbox input "false"
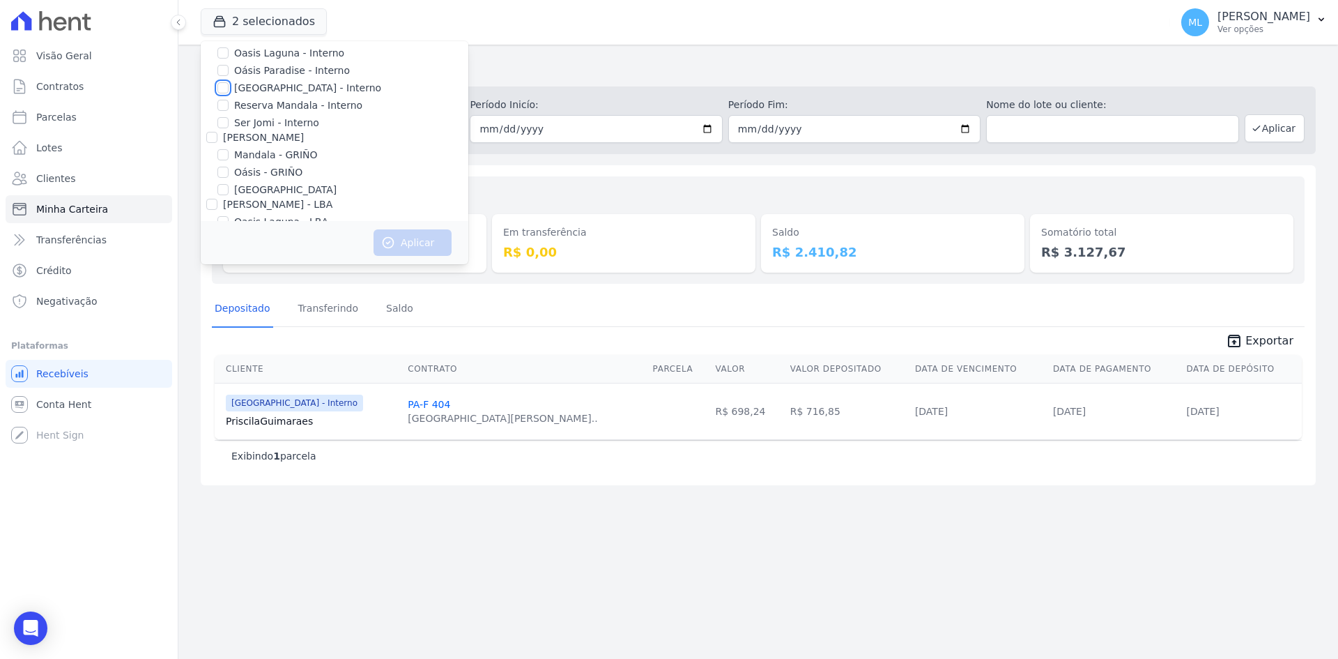
scroll to position [180, 0]
click at [266, 185] on label "Reserva Mandala - LBA" at bounding box center [290, 185] width 112 height 15
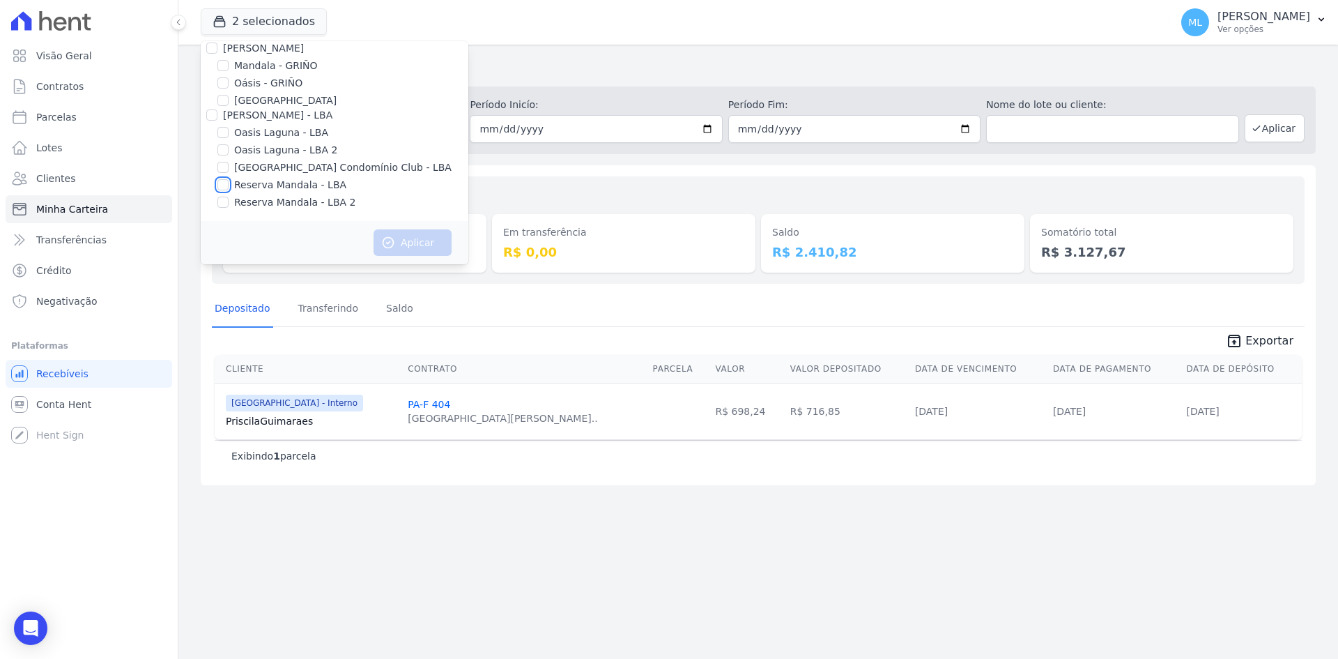
click at [229, 185] on input "Reserva Mandala - LBA" at bounding box center [223, 184] width 11 height 11
checkbox input "true"
click at [266, 198] on label "Reserva Mandala - LBA 2" at bounding box center [294, 202] width 121 height 15
click at [229, 198] on input "Reserva Mandala - LBA 2" at bounding box center [223, 202] width 11 height 11
checkbox input "true"
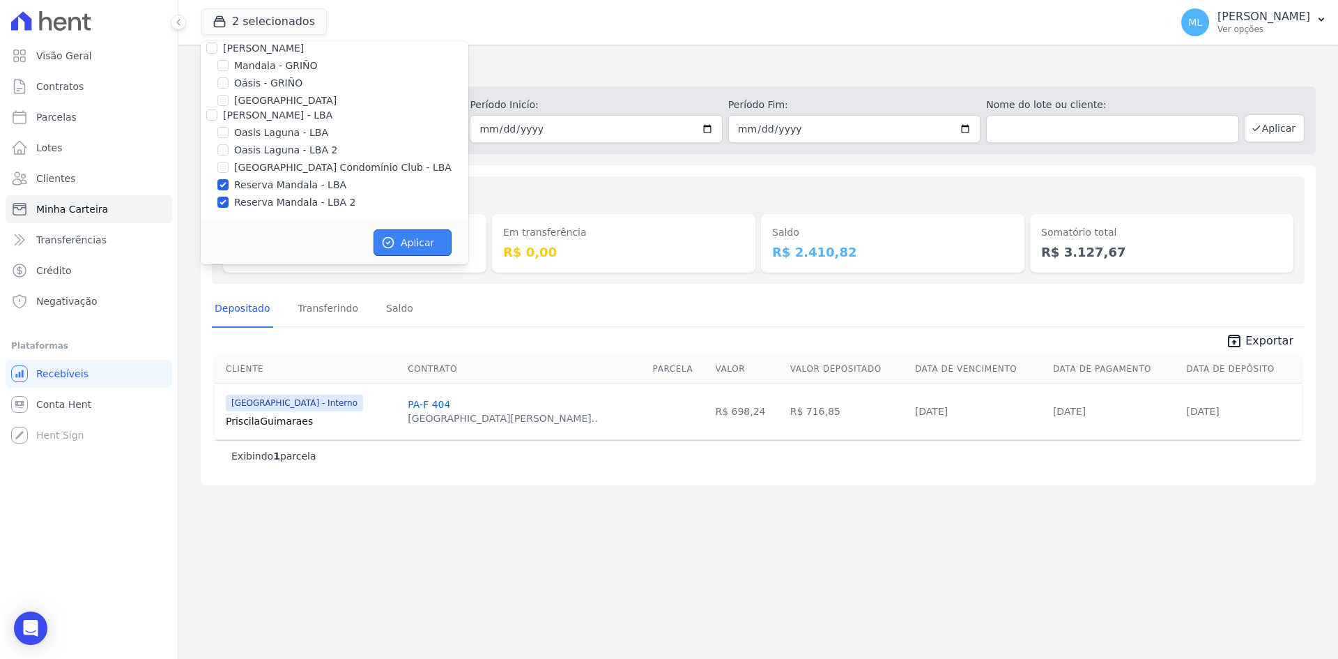
click at [409, 242] on button "Aplicar" at bounding box center [413, 242] width 78 height 26
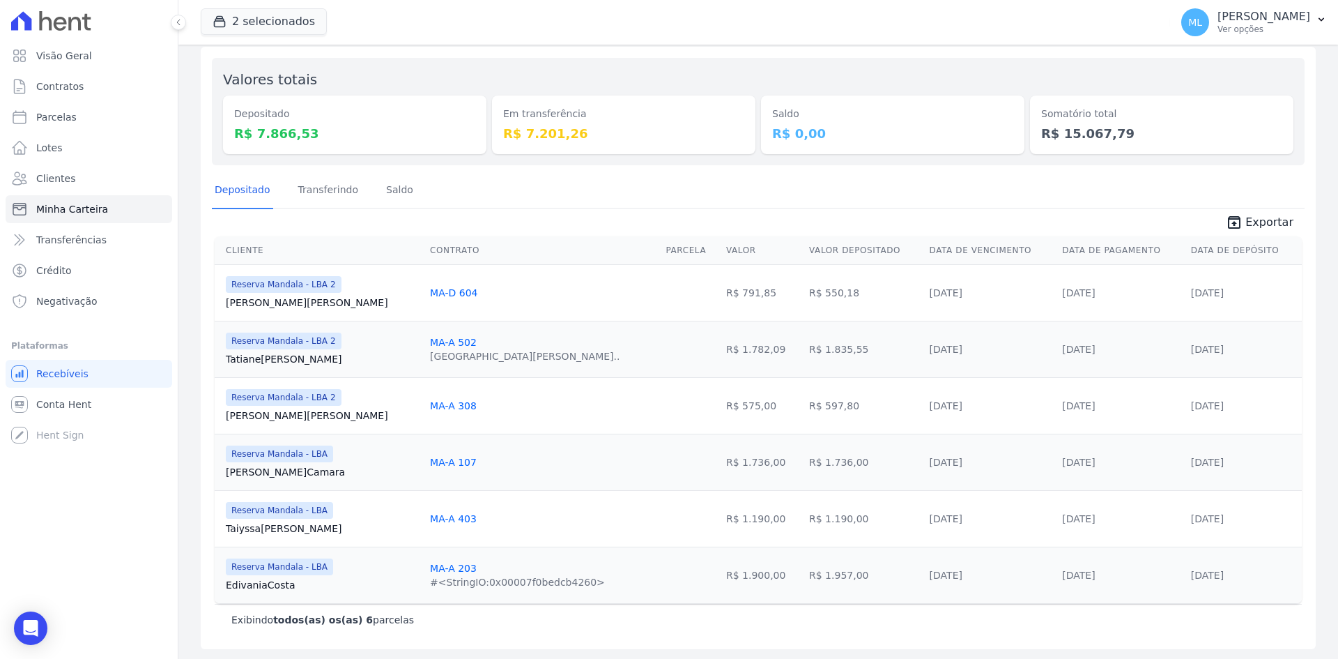
scroll to position [120, 0]
click at [1246, 220] on span "Exportar" at bounding box center [1270, 221] width 48 height 17
click at [588, 208] on span "unarchive Exportar" at bounding box center [758, 219] width 1093 height 25
click at [1228, 218] on icon "unarchive" at bounding box center [1234, 221] width 17 height 17
click at [297, 12] on button "2 selecionados" at bounding box center [264, 21] width 126 height 26
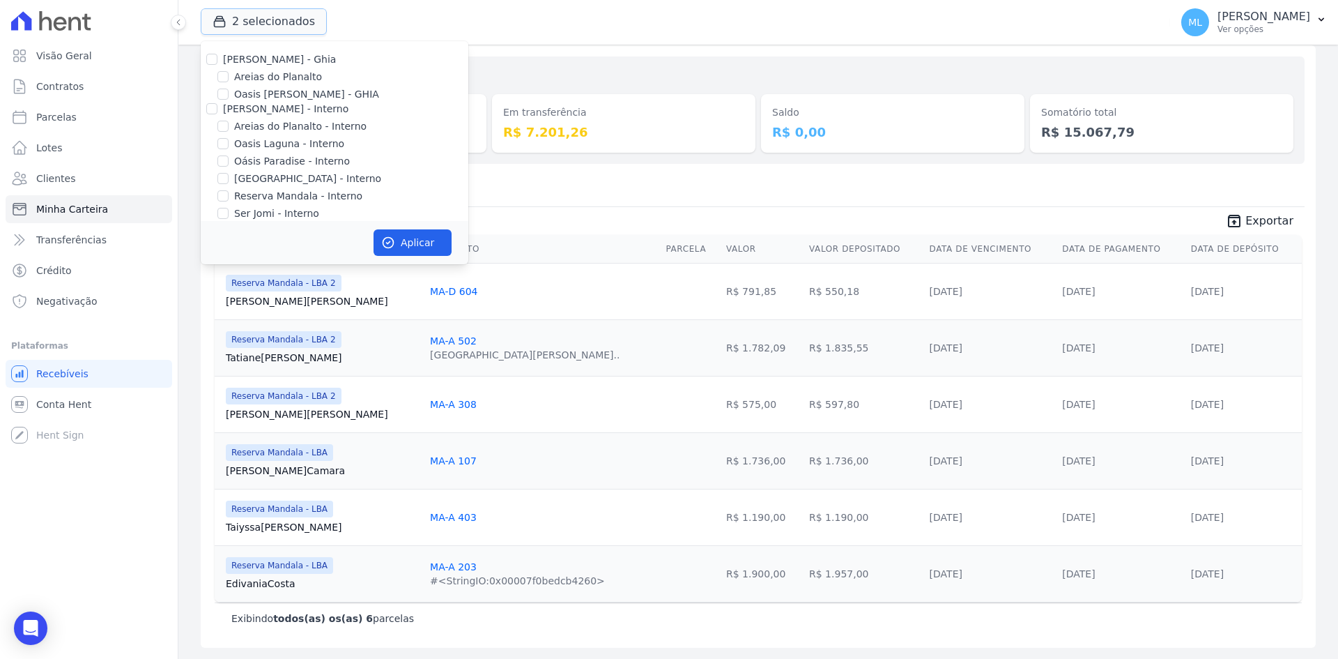
scroll to position [180, 0]
click at [252, 181] on label "Reserva Mandala - LBA" at bounding box center [290, 185] width 112 height 15
click at [229, 181] on input "Reserva Mandala - LBA" at bounding box center [223, 184] width 11 height 11
checkbox input "false"
click at [257, 204] on label "Reserva Mandala - LBA 2" at bounding box center [294, 202] width 121 height 15
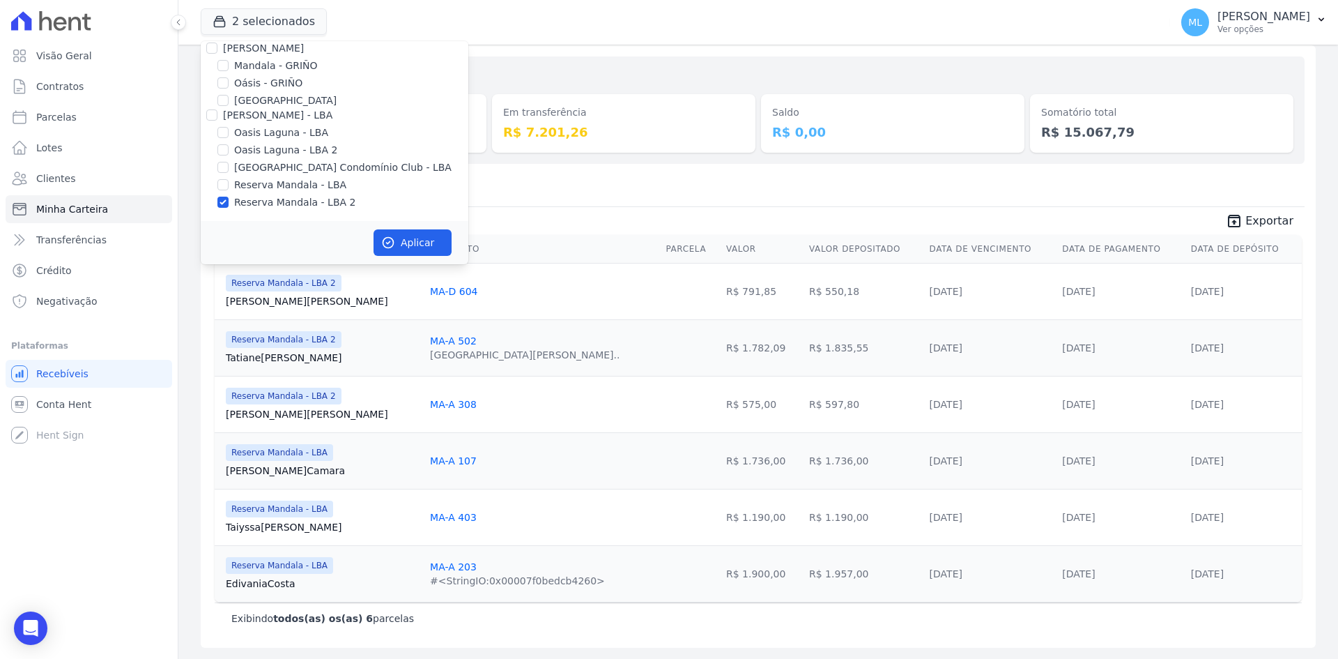
click at [229, 204] on input "Reserva Mandala - LBA 2" at bounding box center [223, 202] width 11 height 11
checkbox input "false"
click at [264, 60] on label "Mandala - GRIÑO" at bounding box center [276, 66] width 84 height 15
click at [229, 60] on input "Mandala - GRIÑO" at bounding box center [223, 65] width 11 height 11
checkbox input "true"
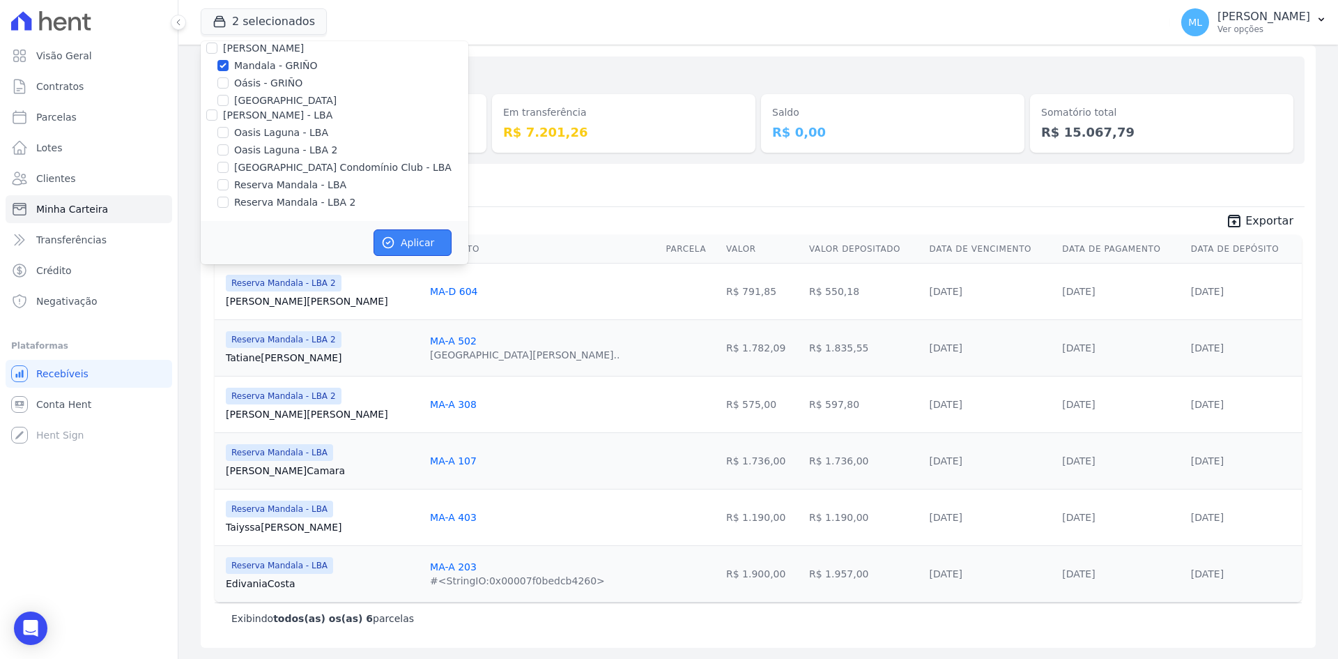
click at [424, 239] on button "Aplicar" at bounding box center [413, 242] width 78 height 26
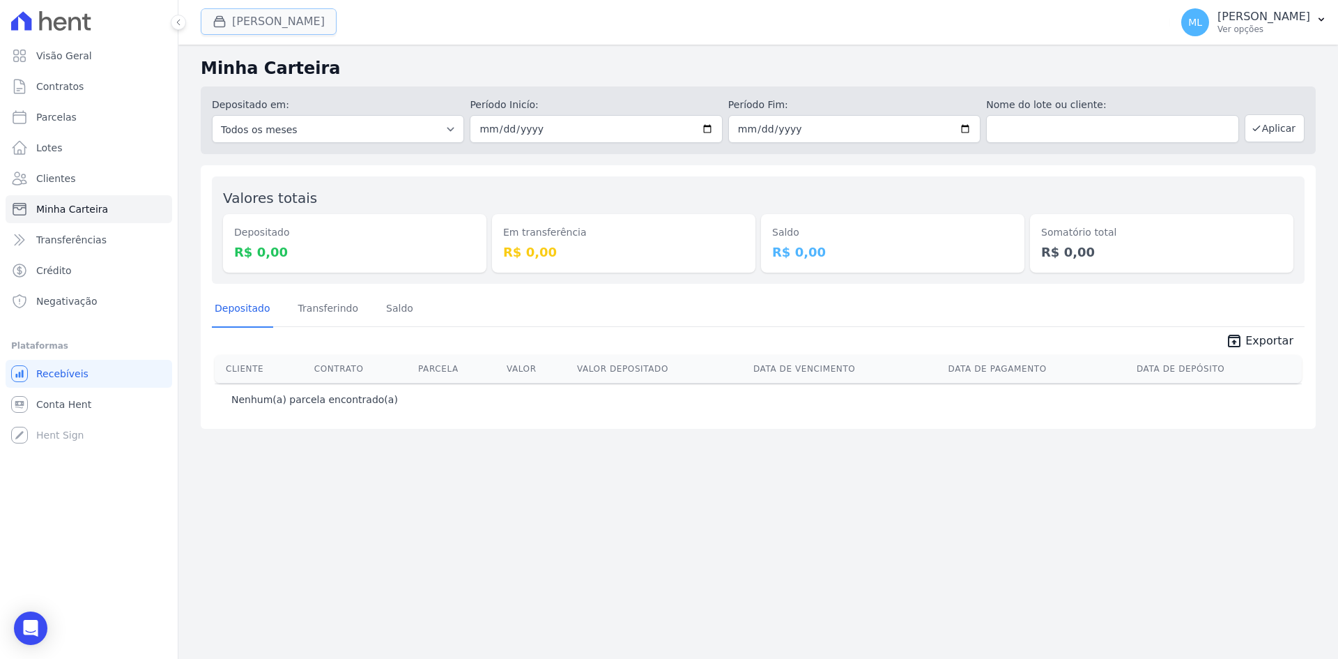
click at [298, 20] on button "Mandala Griño" at bounding box center [269, 21] width 136 height 26
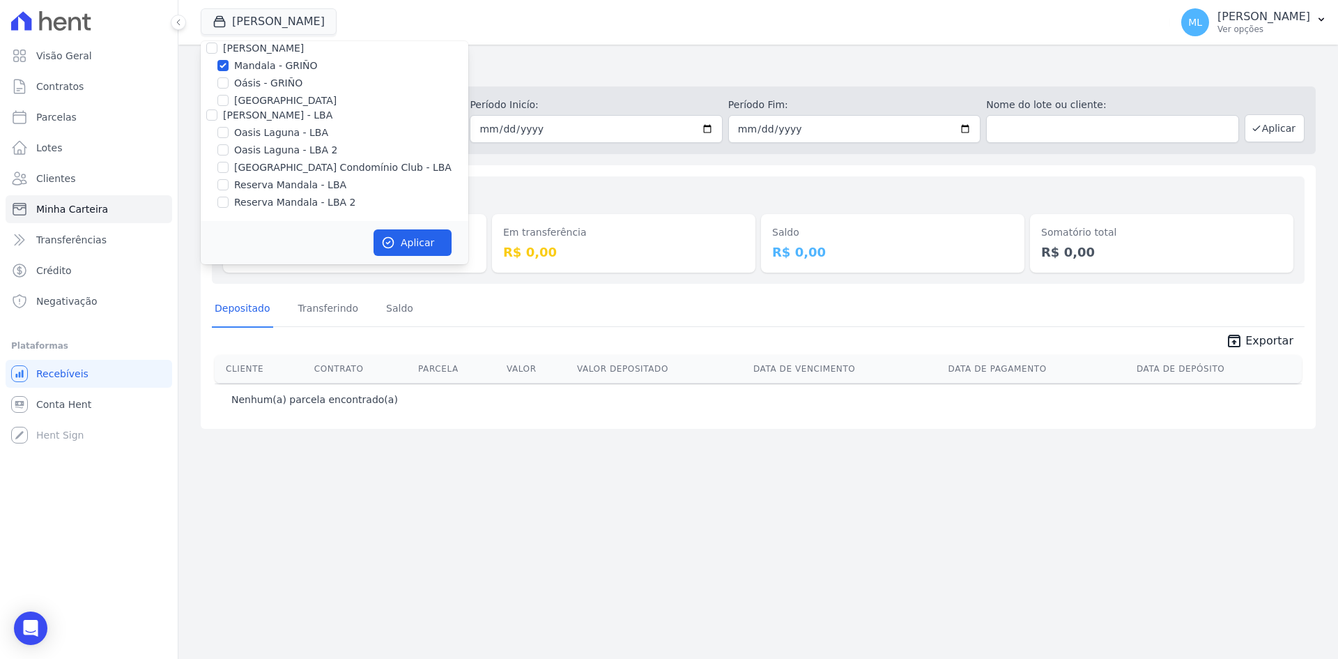
click at [248, 70] on label "Mandala - GRIÑO" at bounding box center [276, 66] width 84 height 15
click at [229, 70] on input "Mandala - GRIÑO" at bounding box center [223, 65] width 11 height 11
checkbox input "false"
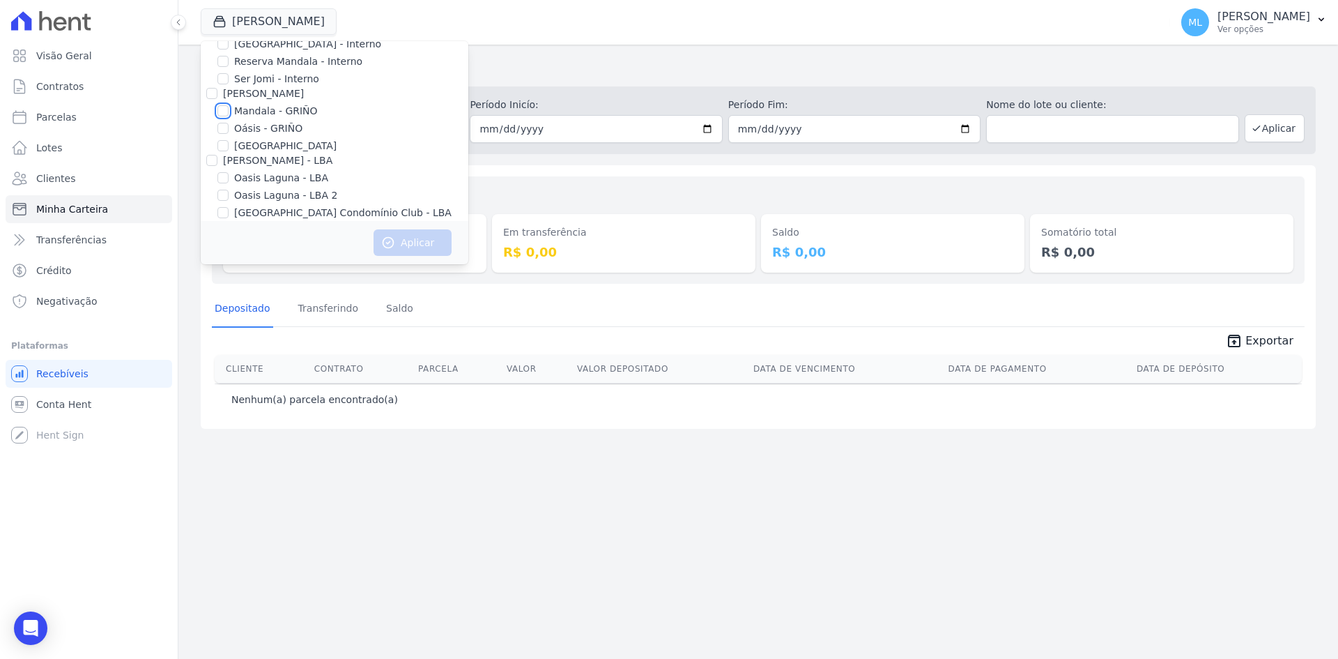
scroll to position [110, 0]
click at [262, 85] on label "Reserva Mandala - Interno" at bounding box center [298, 86] width 128 height 15
click at [229, 85] on input "Reserva Mandala - Interno" at bounding box center [223, 85] width 11 height 11
checkbox input "true"
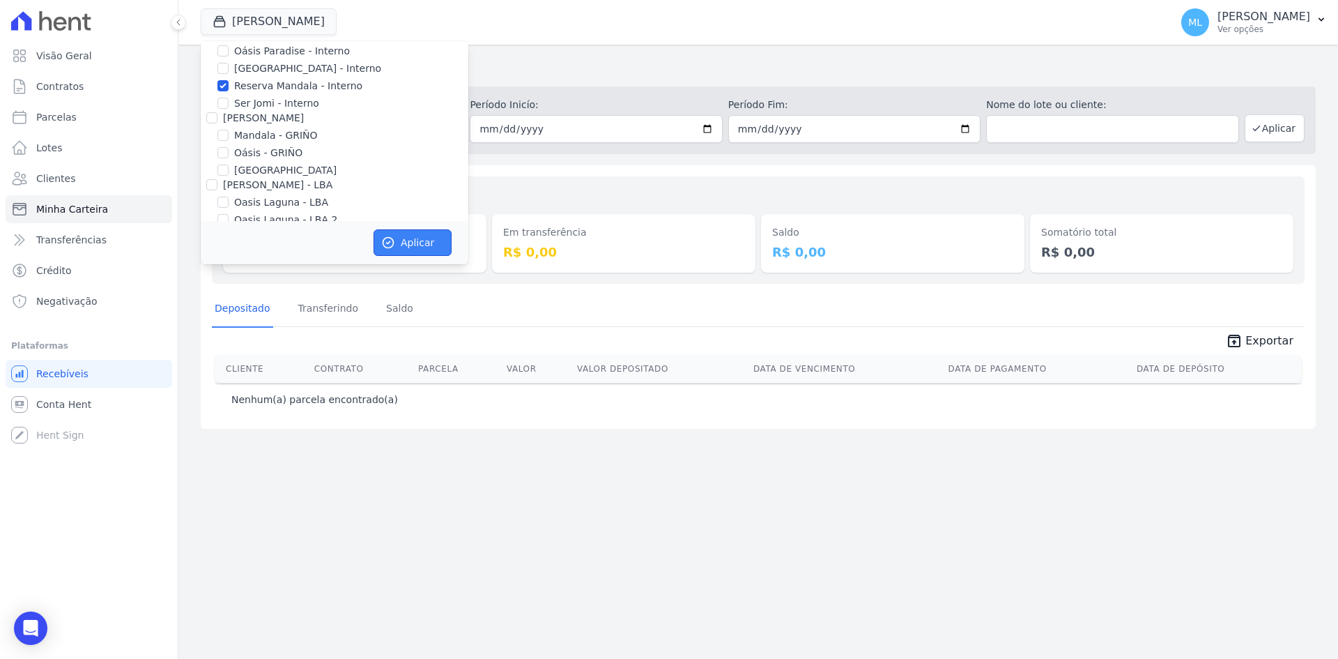
click at [411, 237] on button "Aplicar" at bounding box center [413, 242] width 78 height 26
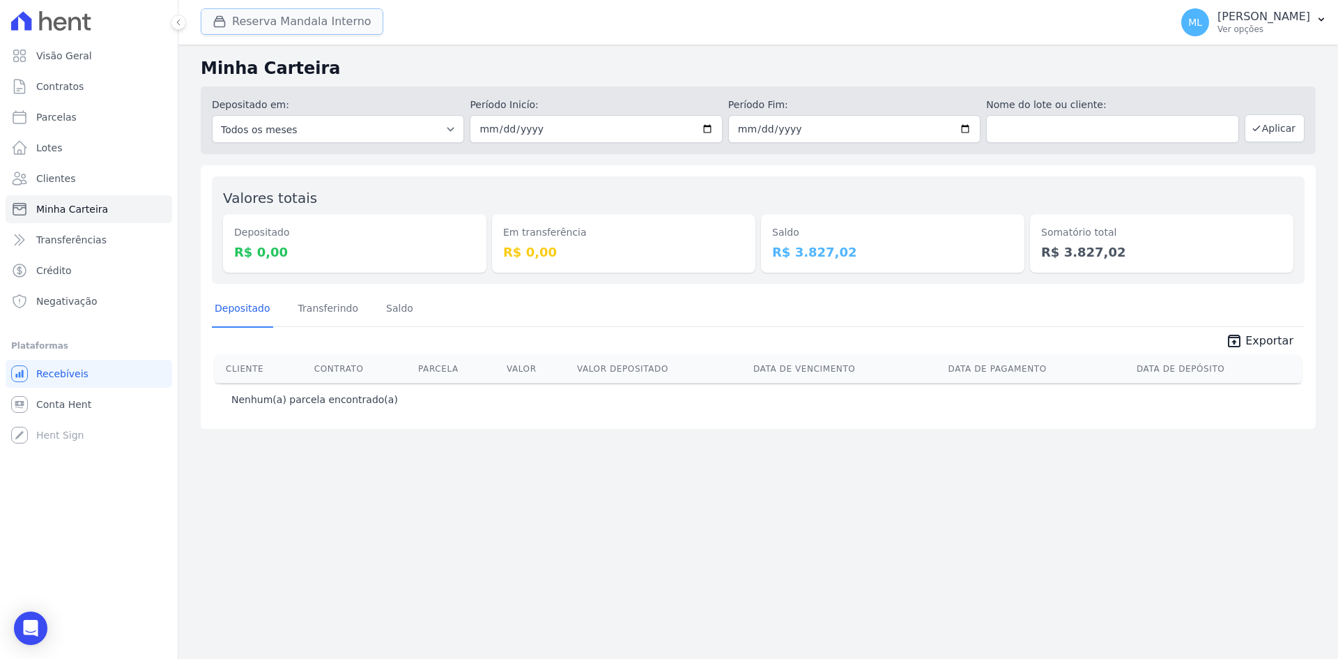
click at [251, 27] on button "Reserva Mandala Interno" at bounding box center [292, 21] width 183 height 26
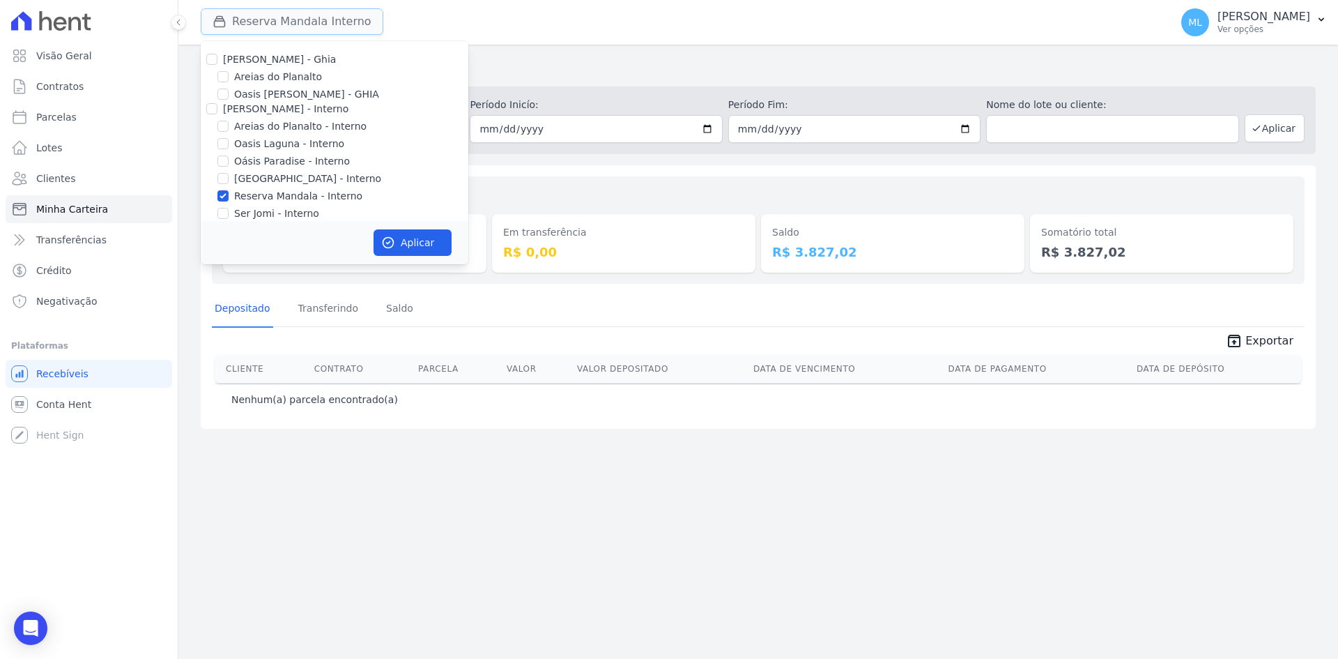
click at [251, 27] on button "Reserva Mandala Interno" at bounding box center [292, 21] width 183 height 26
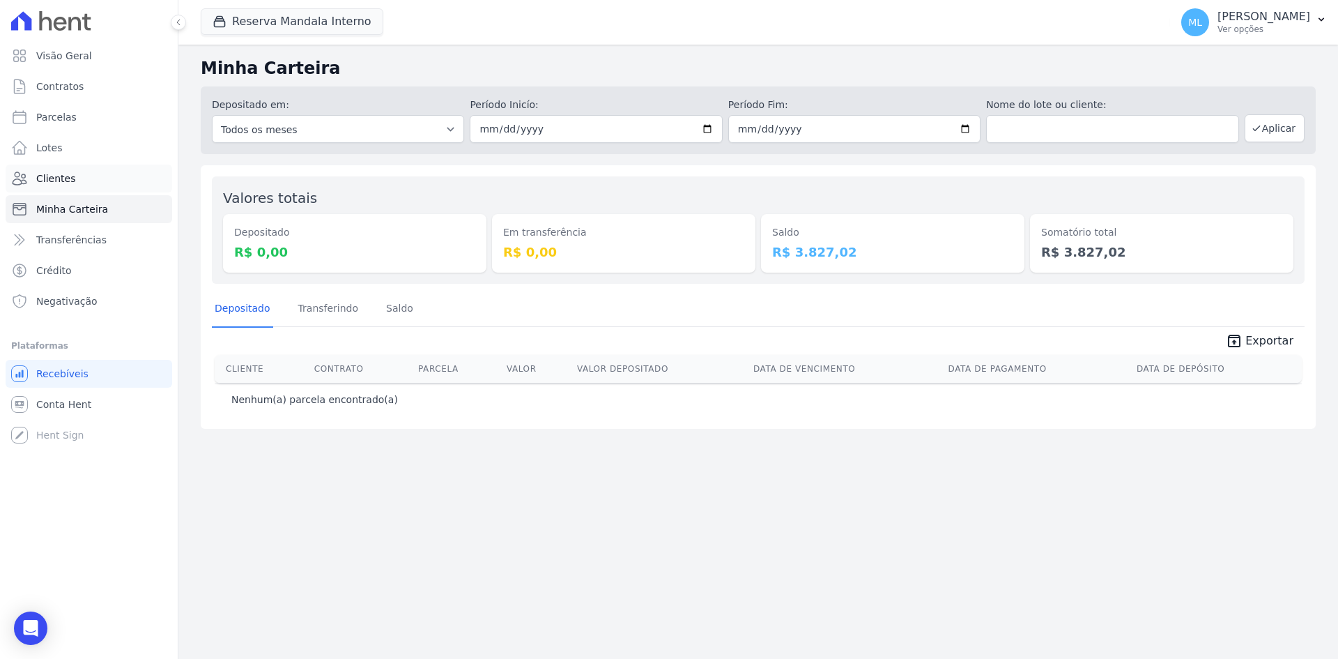
click at [105, 181] on link "Clientes" at bounding box center [89, 179] width 167 height 28
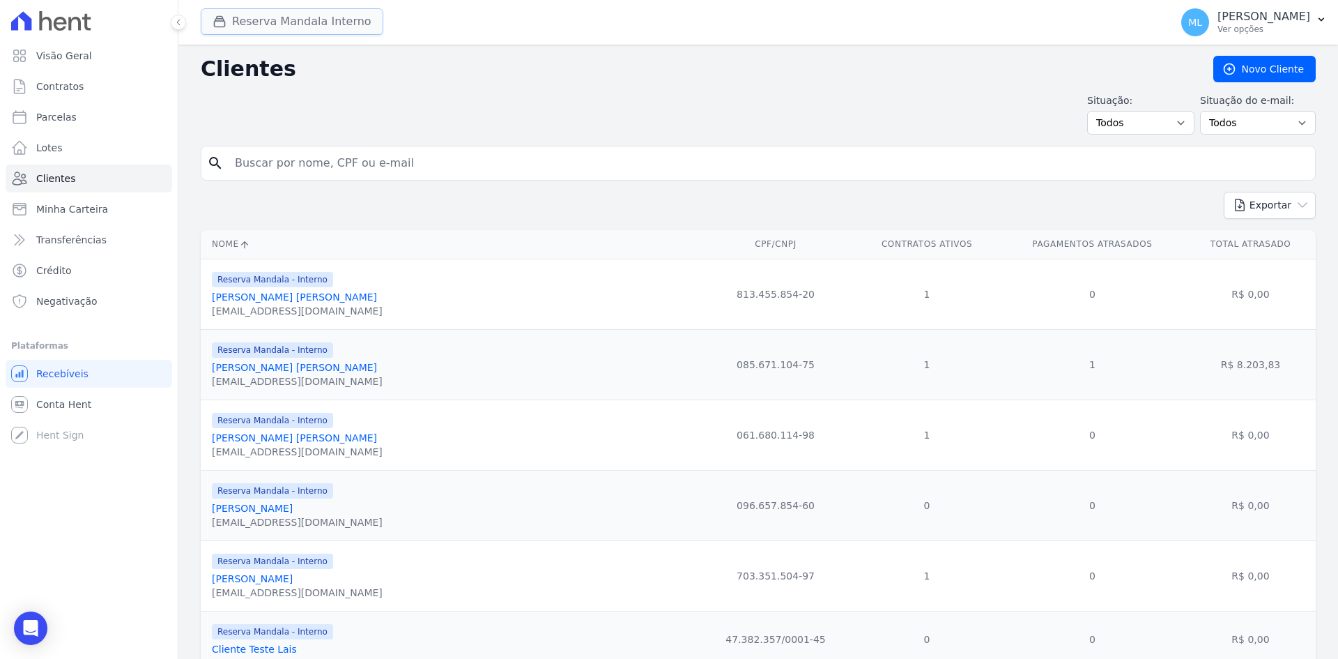
click at [268, 23] on button "Reserva Mandala Interno" at bounding box center [292, 21] width 183 height 26
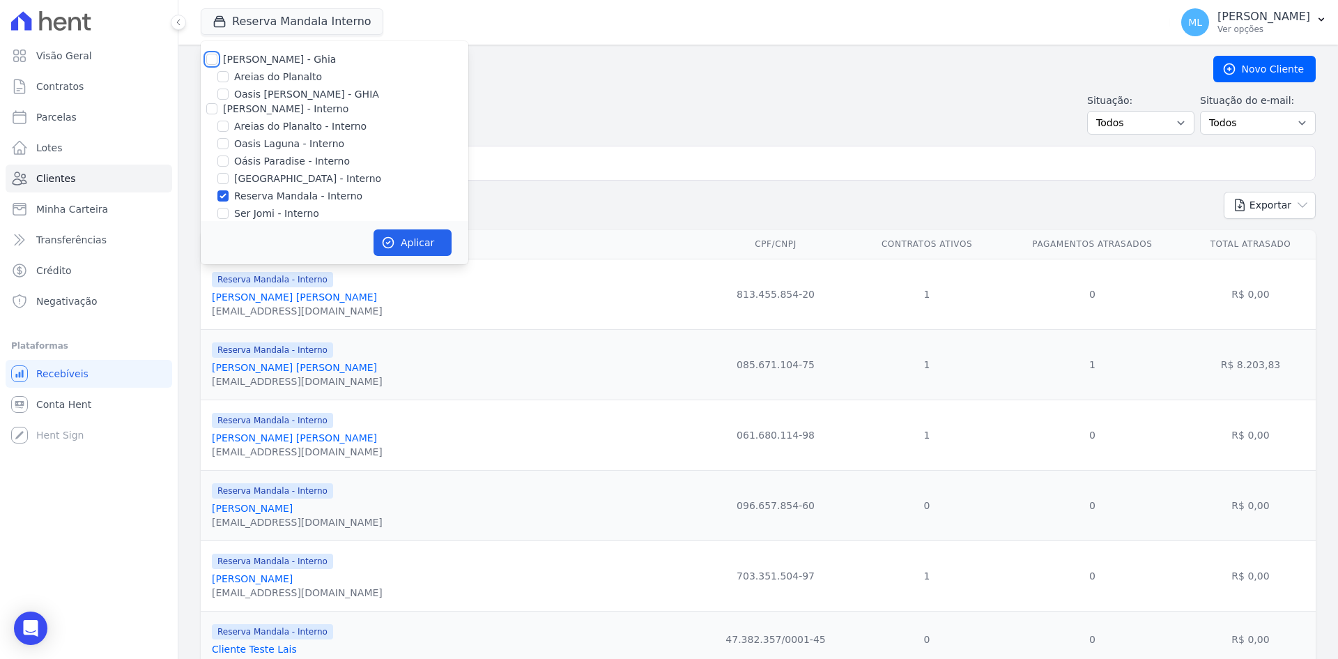
click at [208, 57] on input "[PERSON_NAME] - Ghia" at bounding box center [211, 59] width 11 height 11
checkbox input "true"
click at [215, 107] on input "[PERSON_NAME] - Interno" at bounding box center [211, 108] width 11 height 11
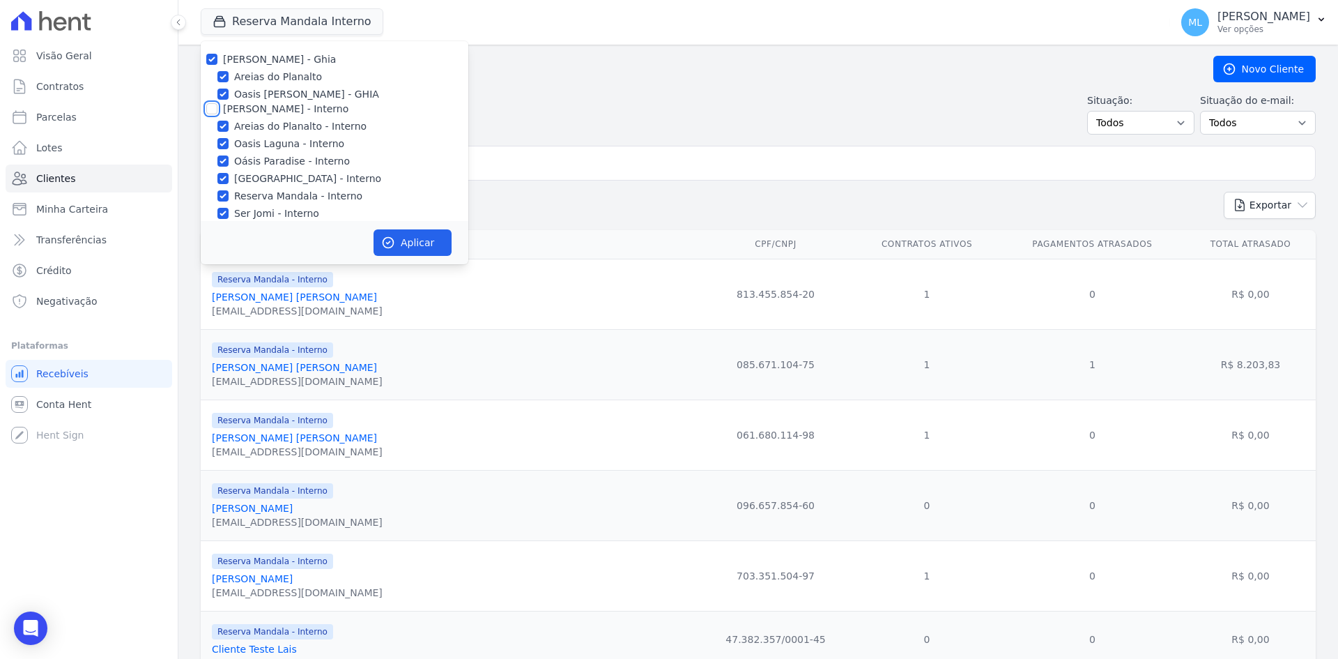
checkbox input "true"
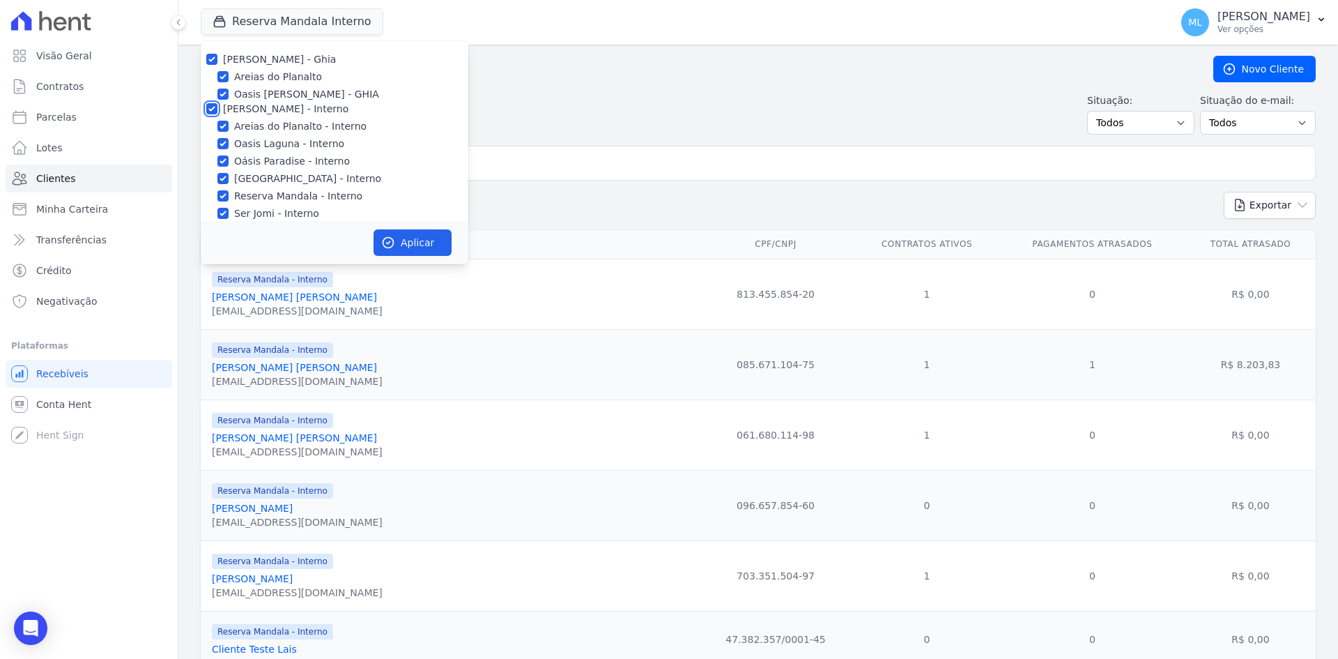
checkbox input "true"
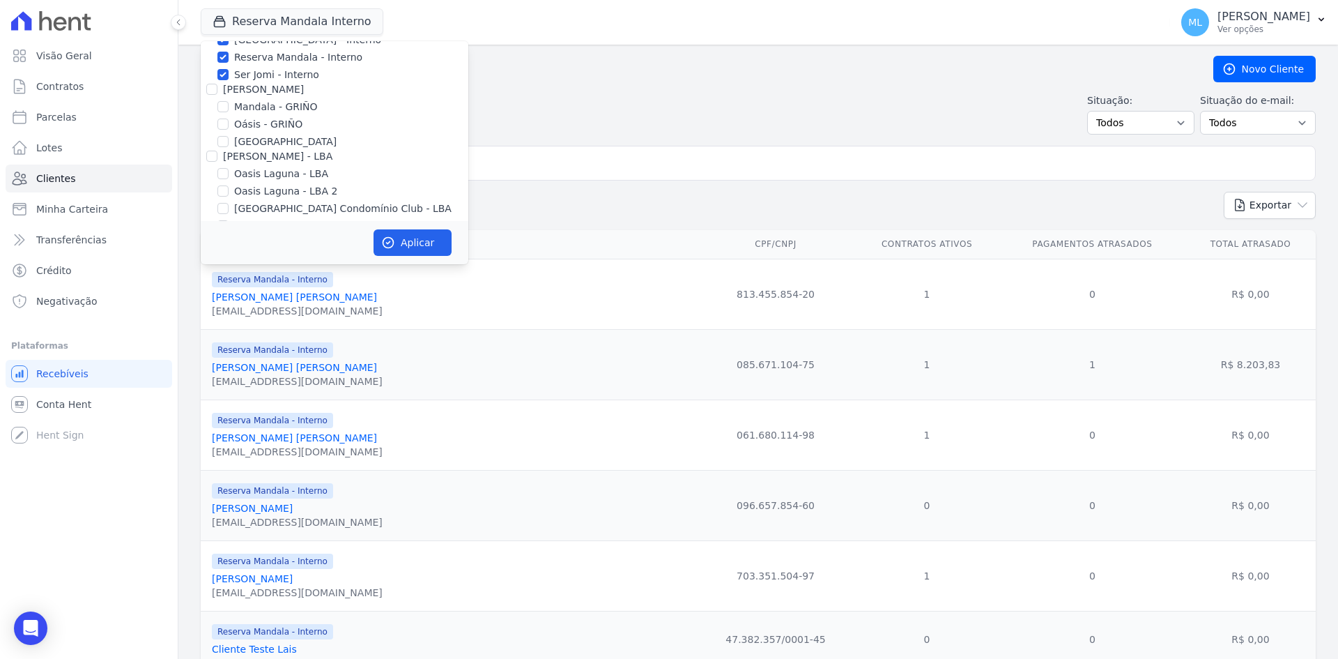
scroll to position [139, 0]
click at [210, 96] on div "[PERSON_NAME]" at bounding box center [335, 89] width 268 height 15
click at [211, 96] on div "Celina Guimaraes - Ghia Areias do Planalto Oasis Celina Guimaraes - GHIA Celina…" at bounding box center [335, 82] width 268 height 360
click at [211, 83] on input "[PERSON_NAME]" at bounding box center [211, 88] width 11 height 11
checkbox input "true"
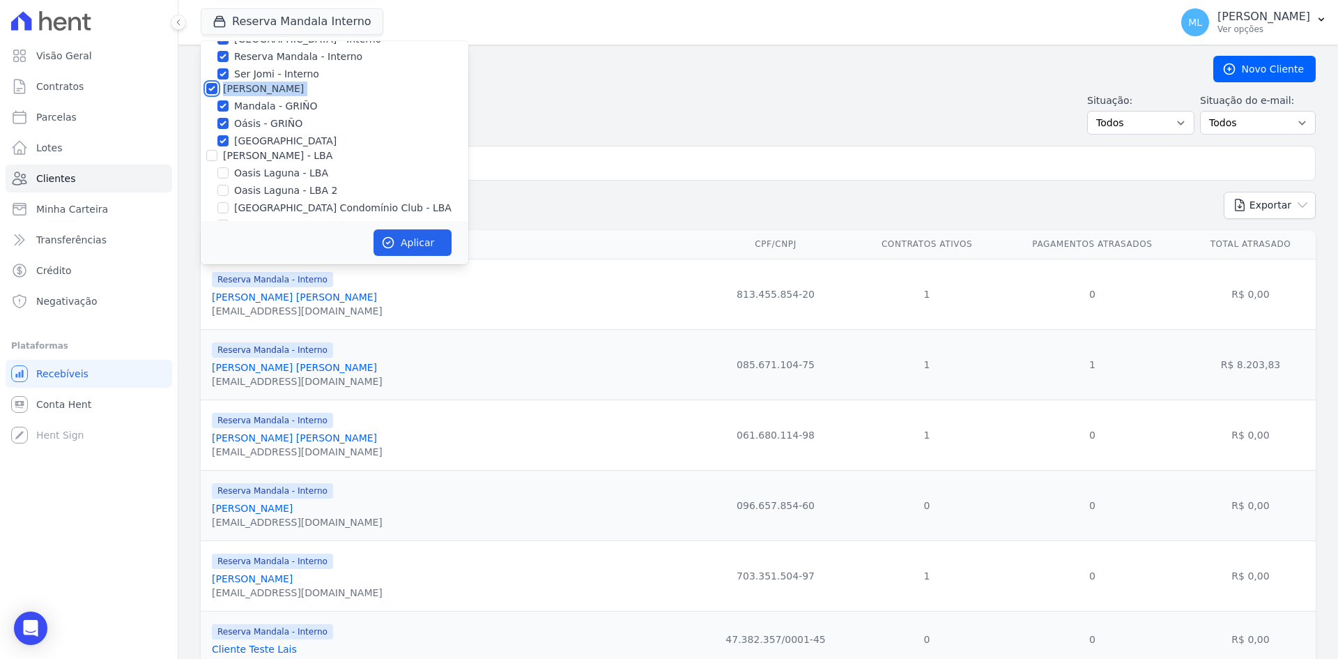
checkbox input "true"
click at [213, 151] on input "[PERSON_NAME] - LBA" at bounding box center [211, 155] width 11 height 11
checkbox input "true"
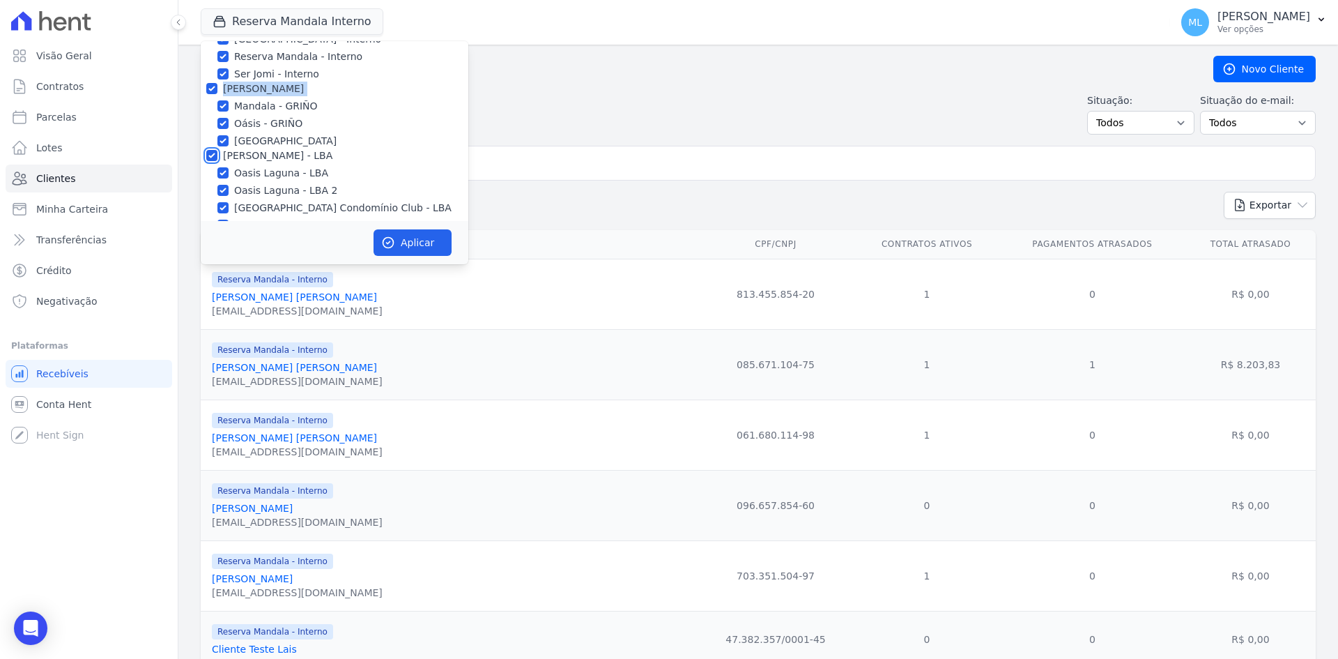
checkbox input "true"
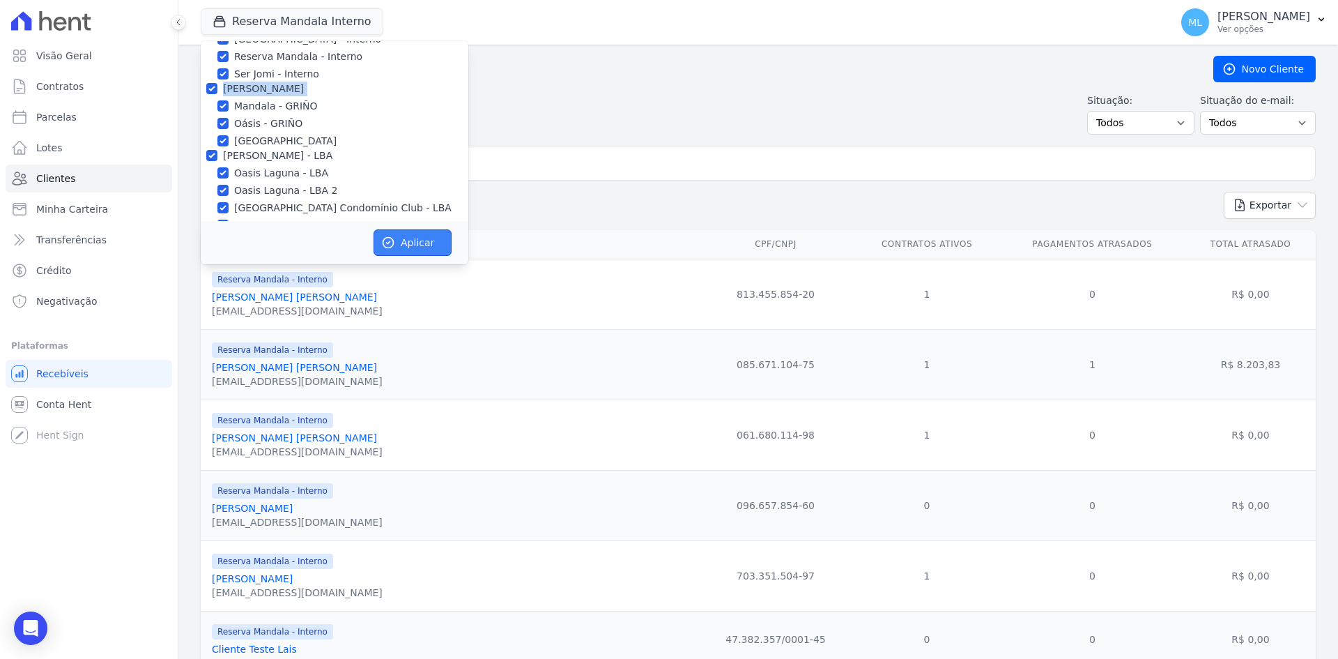
click at [397, 238] on button "Aplicar" at bounding box center [413, 242] width 78 height 26
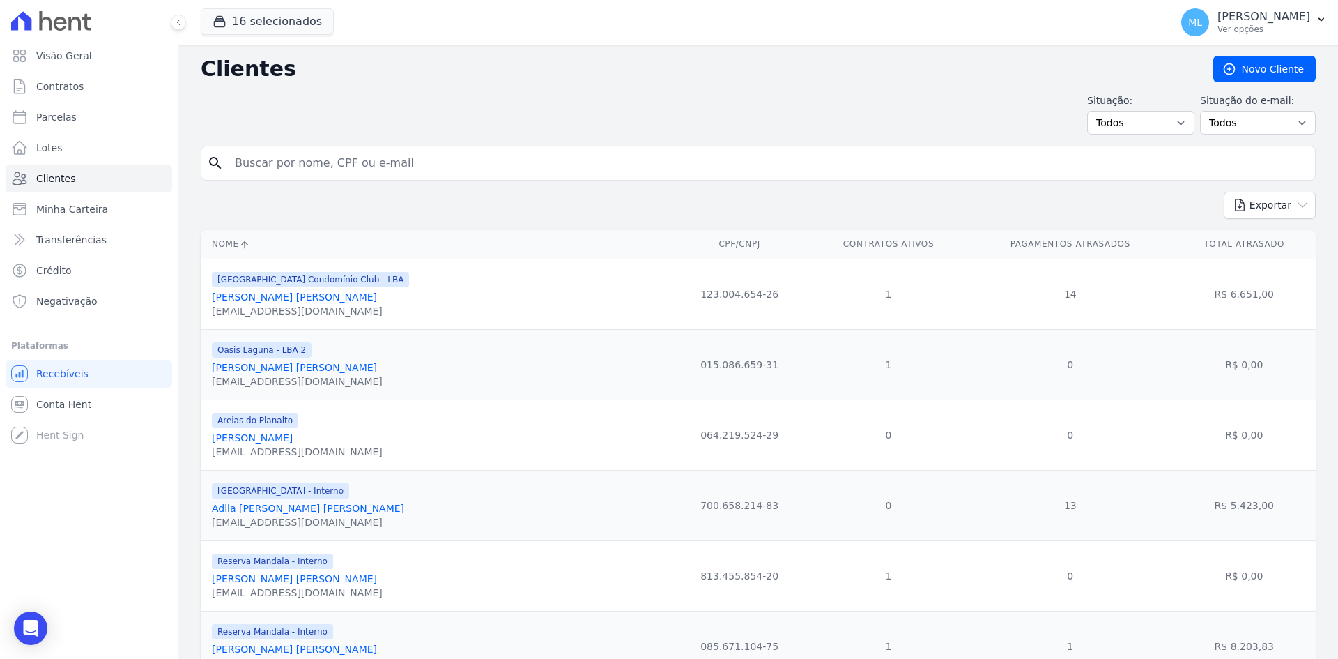
click at [526, 161] on input "search" at bounding box center [768, 163] width 1083 height 28
type input "isabely azevedo"
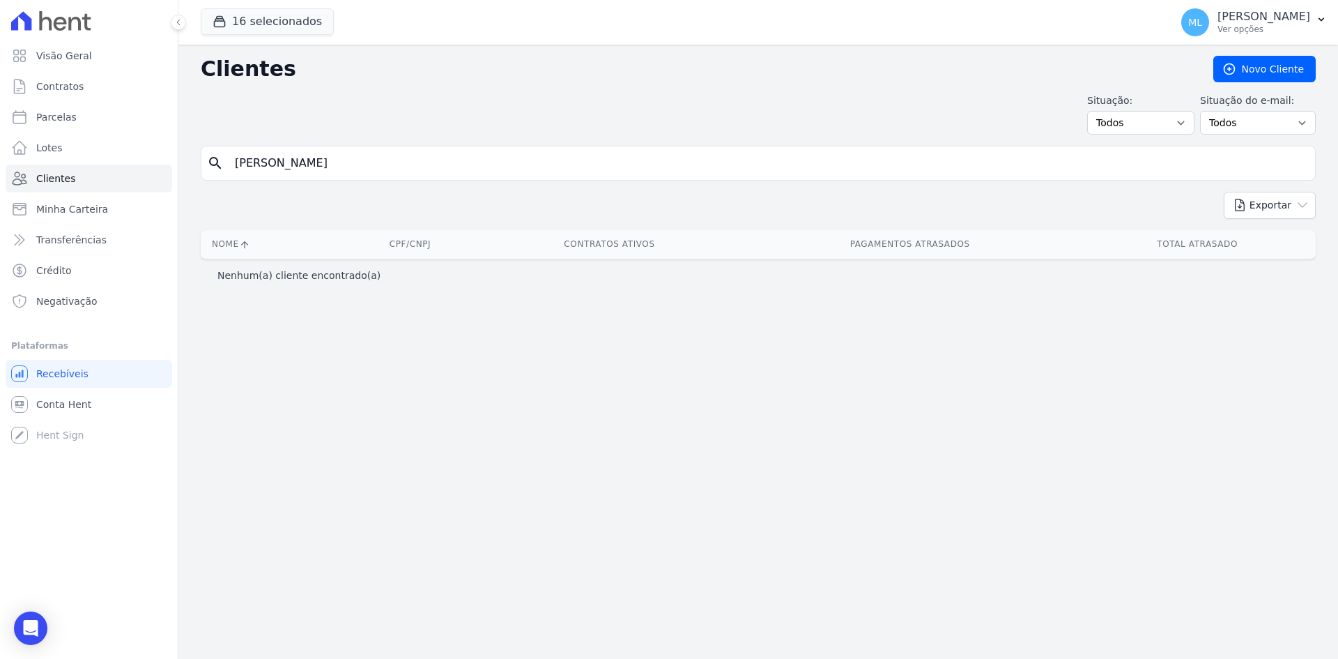
click at [568, 155] on input "isabely azevedo" at bounding box center [768, 163] width 1083 height 28
type input "isabely"
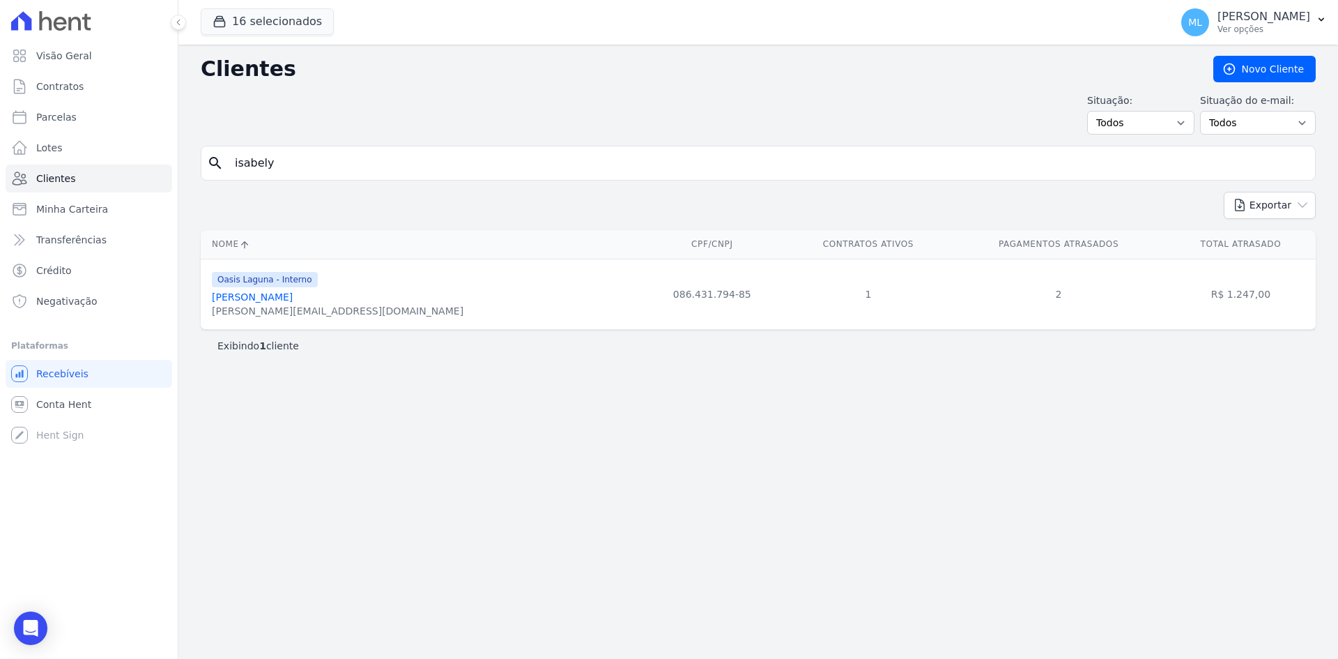
click at [293, 297] on link "Isabely Da Silva Azevedo" at bounding box center [252, 296] width 81 height 11
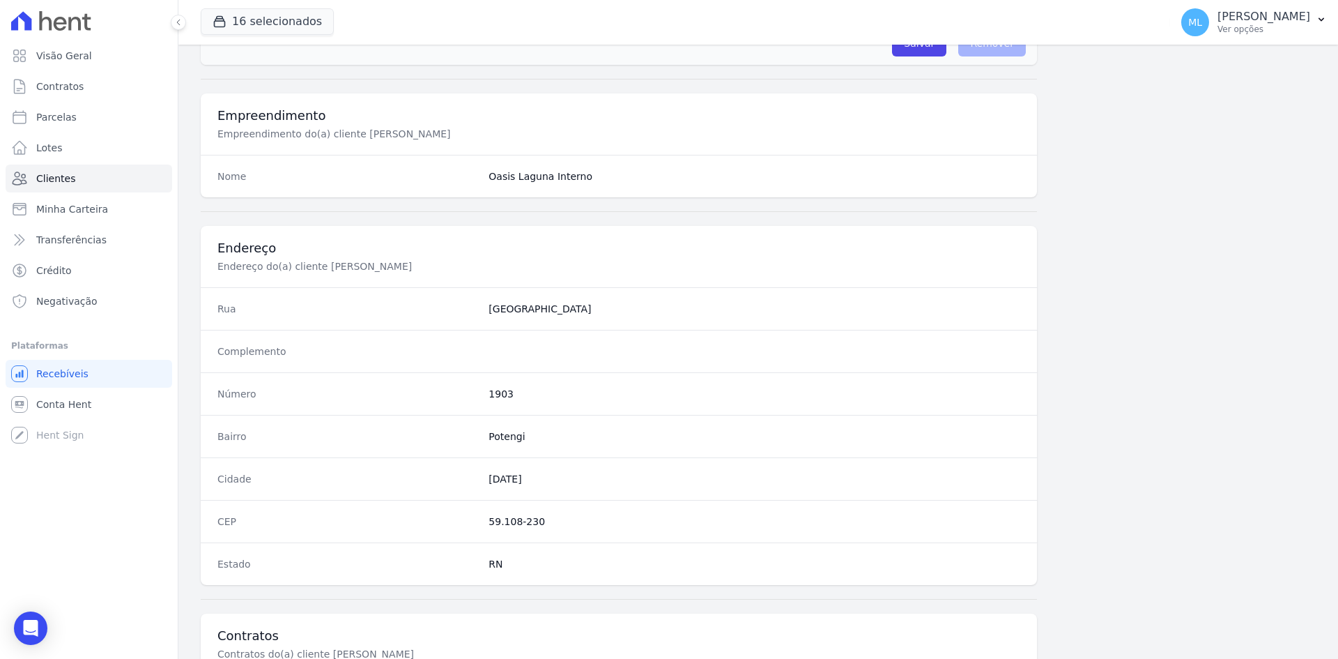
scroll to position [646, 0]
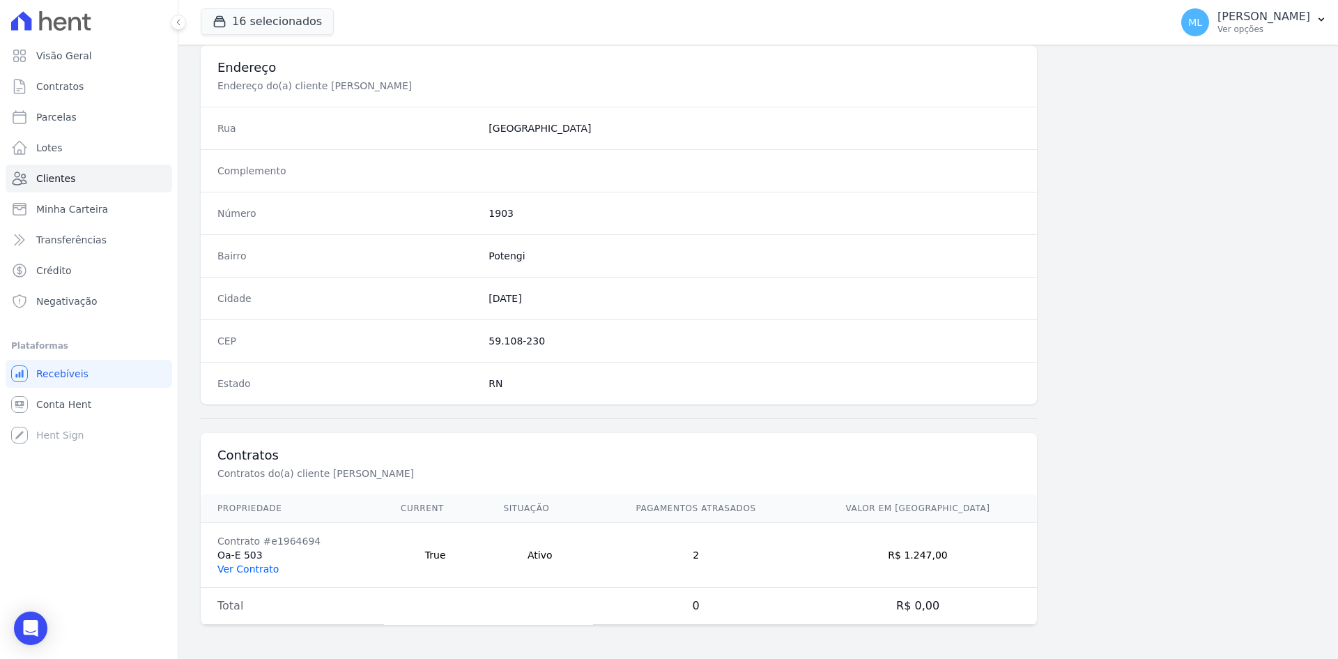
click at [260, 569] on link "Ver Contrato" at bounding box center [248, 568] width 61 height 11
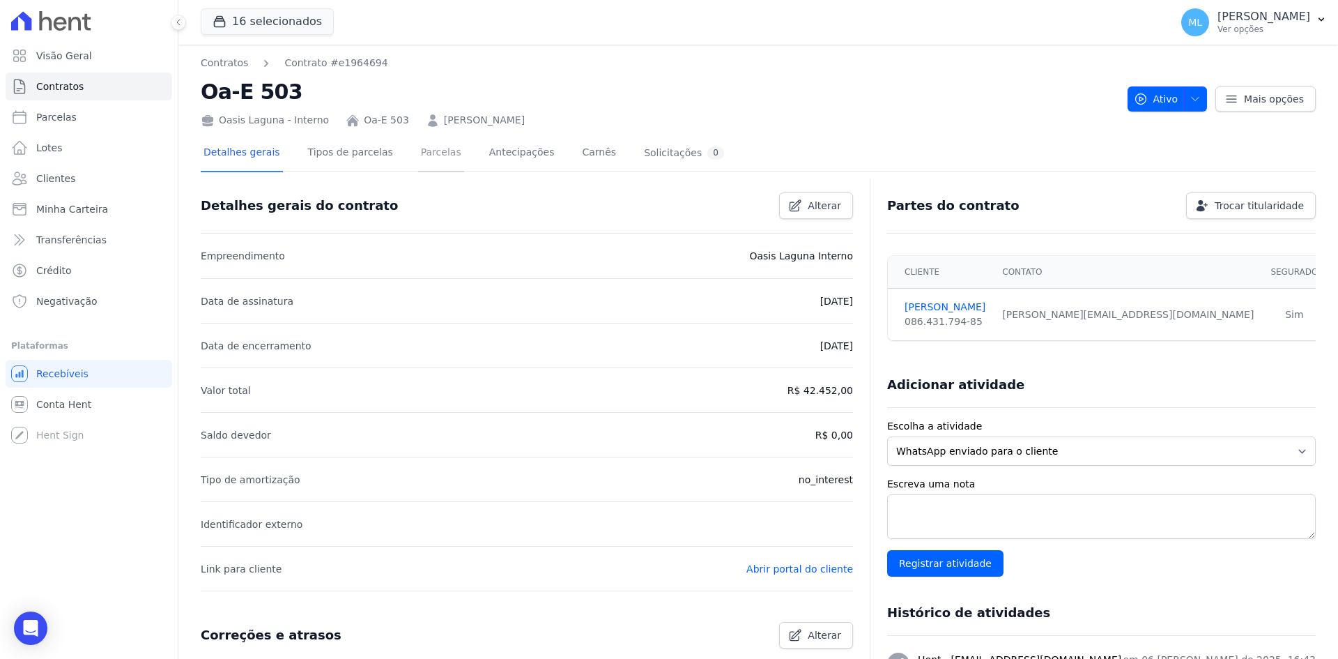
click at [418, 164] on link "Parcelas" at bounding box center [441, 153] width 46 height 37
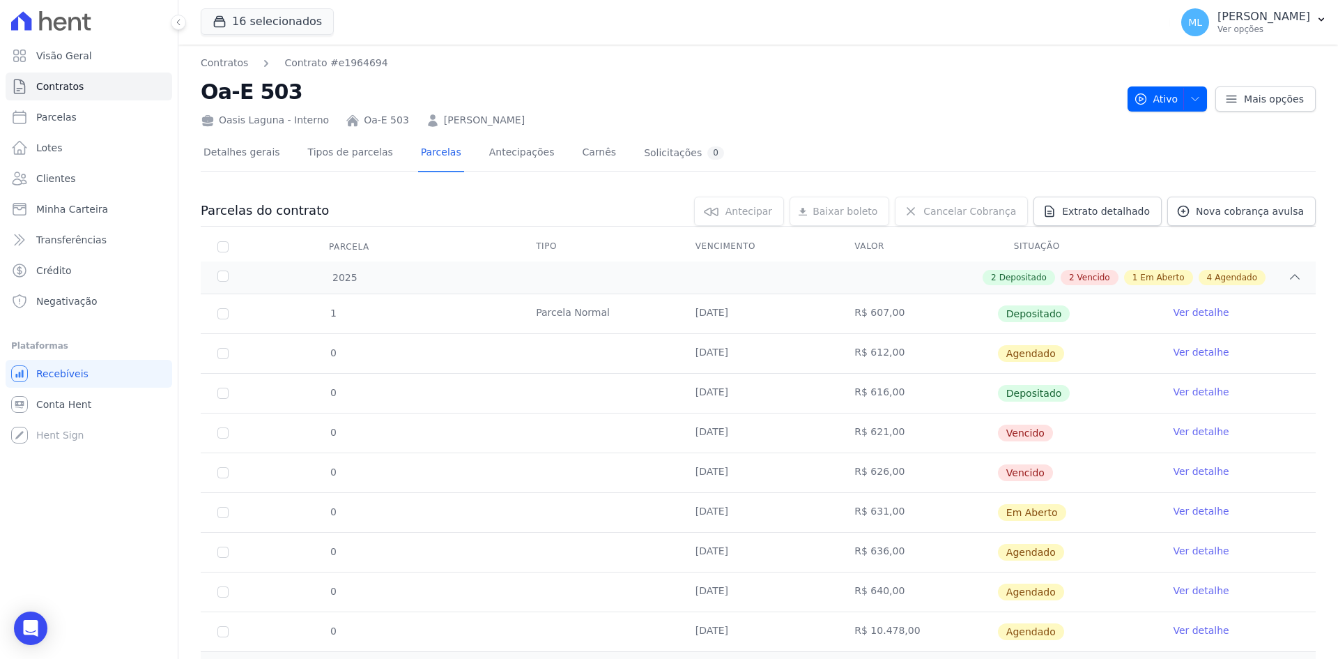
click at [444, 117] on link "ISABELY DA SILVA AZEVEDO" at bounding box center [484, 120] width 81 height 15
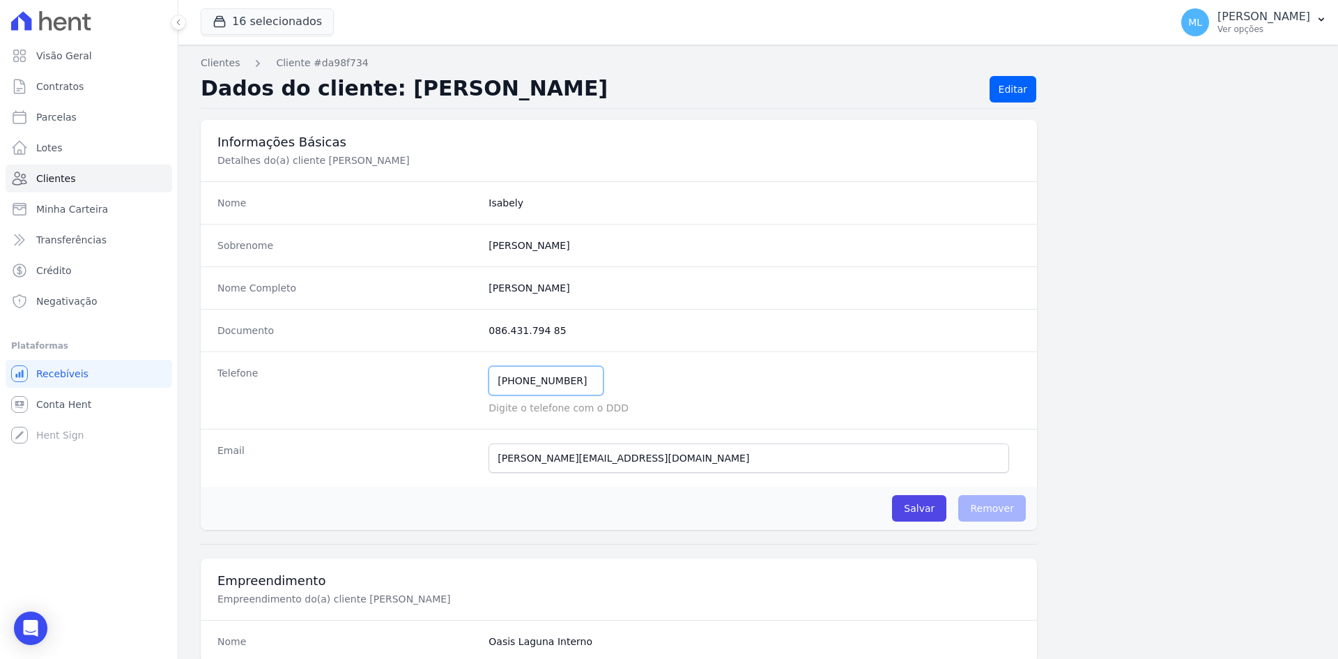
drag, startPoint x: 570, startPoint y: 379, endPoint x: 427, endPoint y: 362, distance: 144.0
click at [427, 362] on div "Telefone (84) 98844-2651 Mensagem de SMS ainda não enviada.. Mensagem de Whatsa…" at bounding box center [619, 389] width 837 height 77
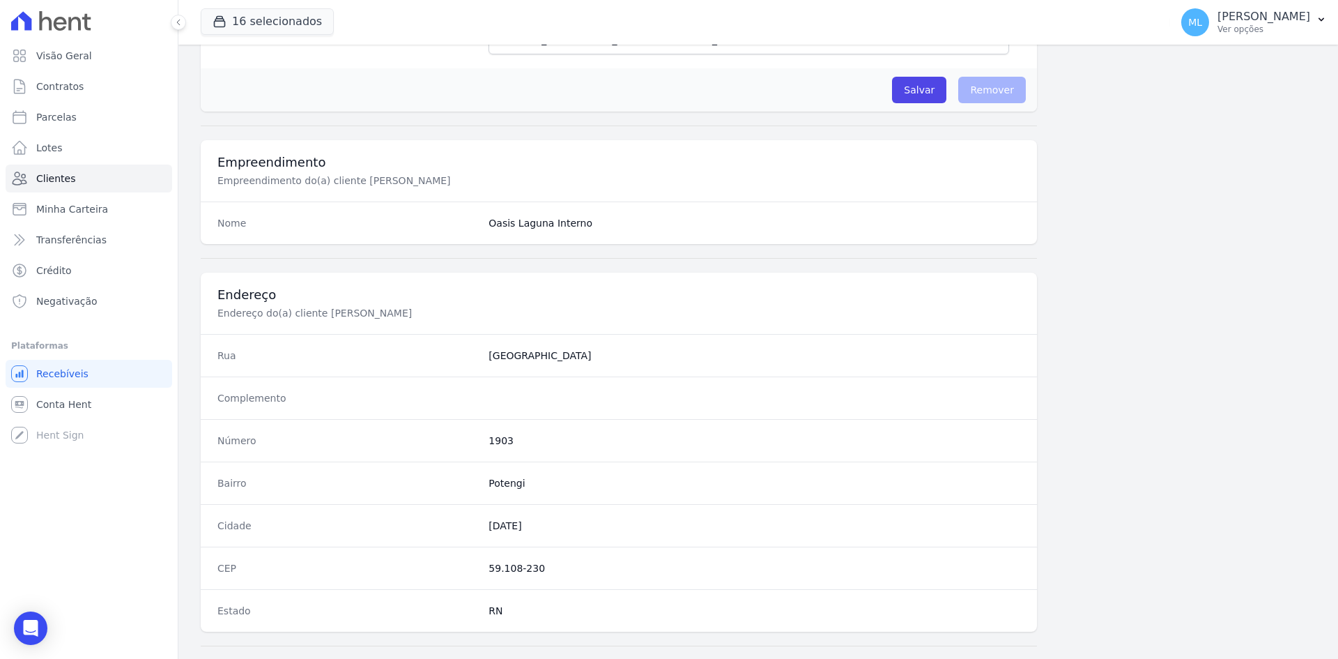
scroll to position [646, 0]
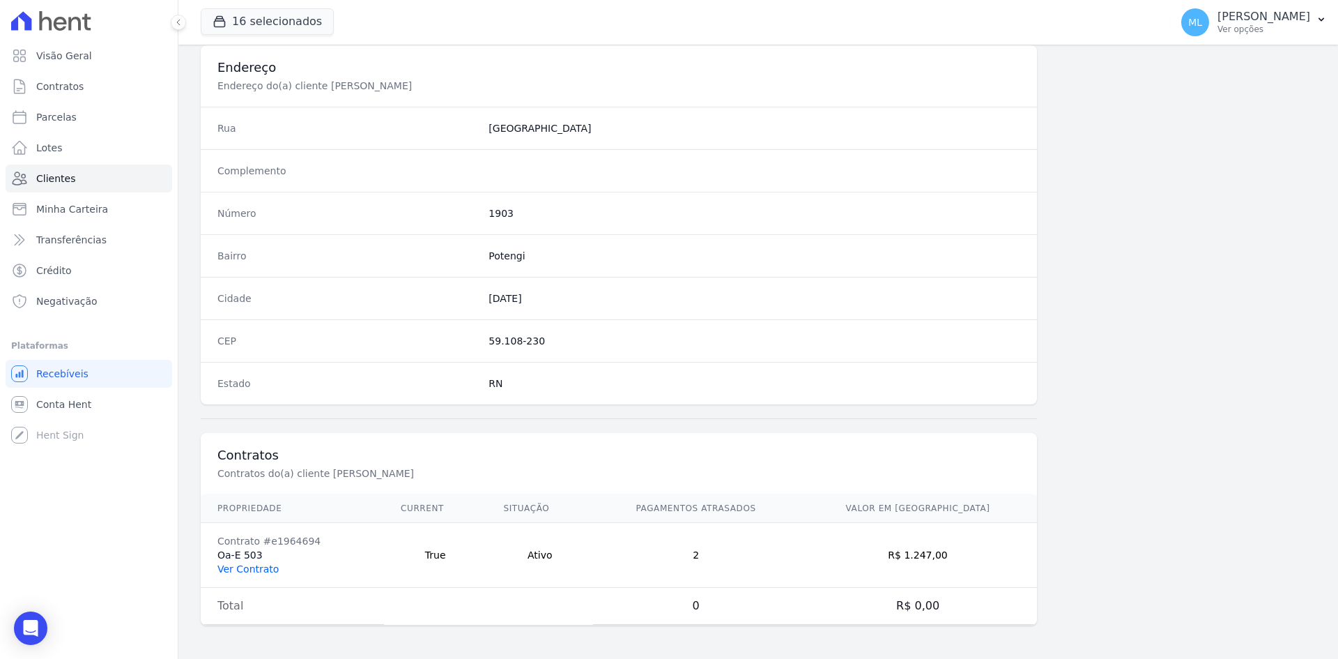
click at [256, 563] on link "Ver Contrato" at bounding box center [248, 568] width 61 height 11
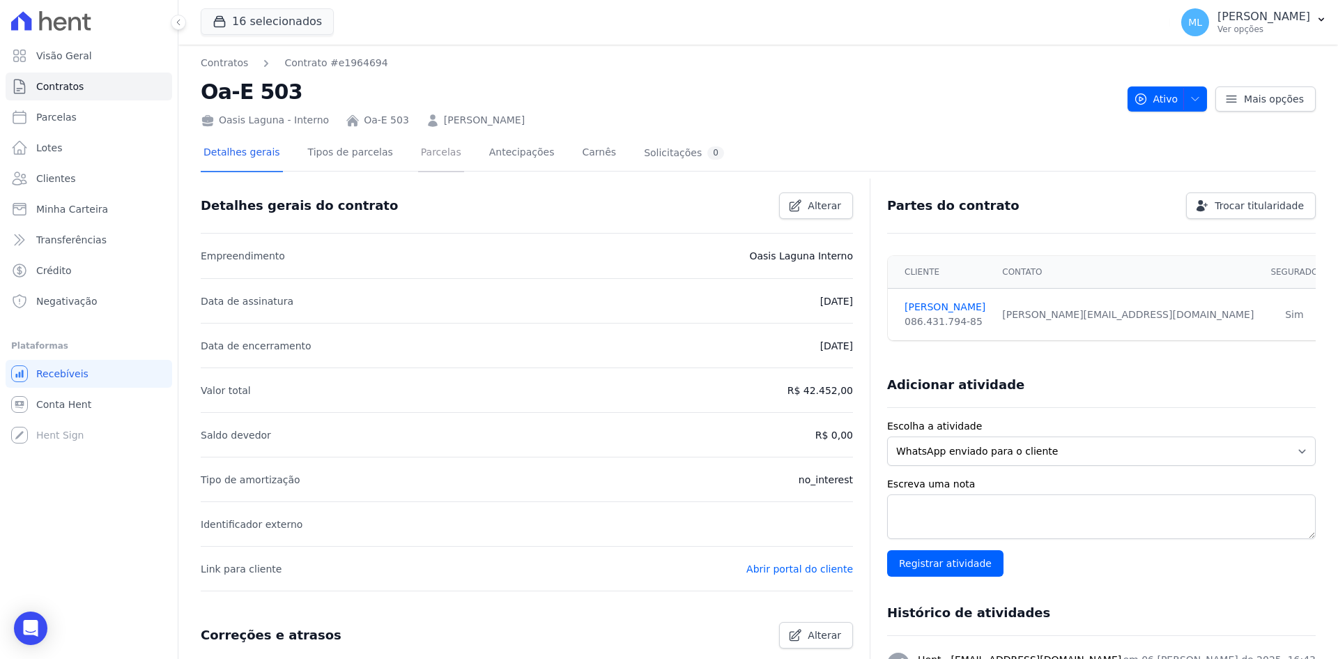
click at [418, 158] on link "Parcelas" at bounding box center [441, 153] width 46 height 37
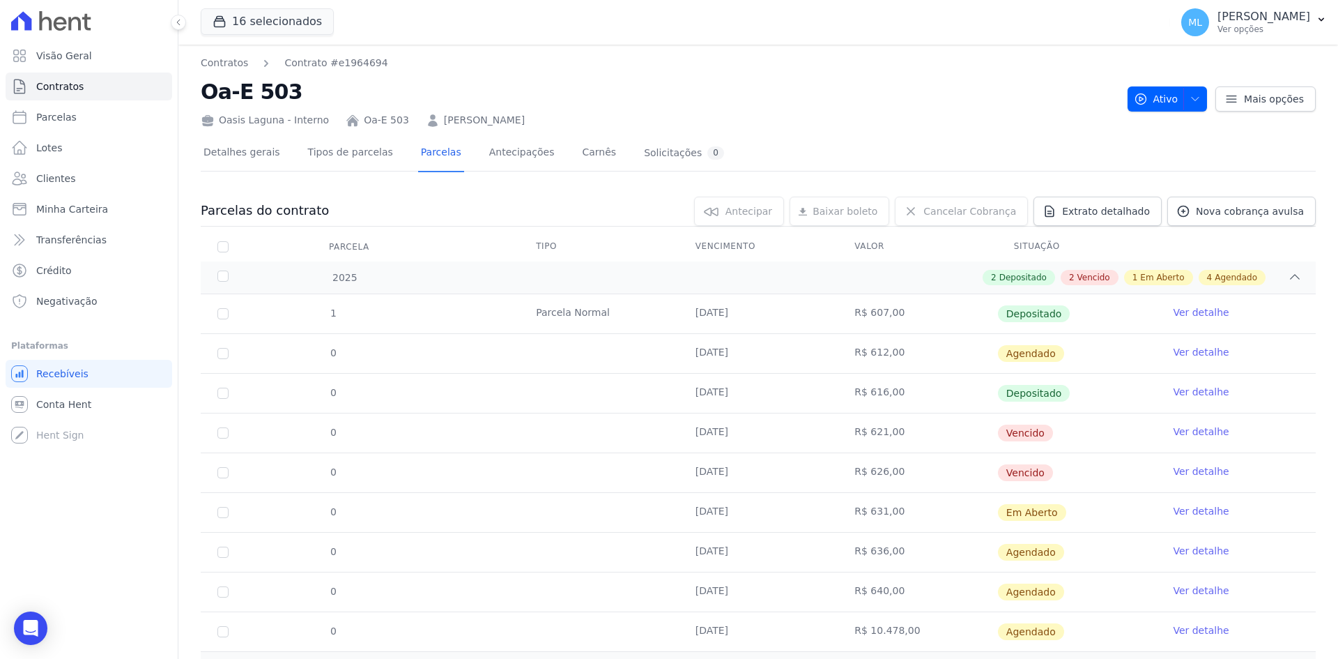
click at [1196, 352] on link "Ver detalhe" at bounding box center [1201, 352] width 56 height 14
click at [1179, 433] on link "Ver detalhe" at bounding box center [1201, 432] width 56 height 14
click at [1179, 469] on link "Ver detalhe" at bounding box center [1201, 471] width 56 height 14
